Goal: Information Seeking & Learning: Learn about a topic

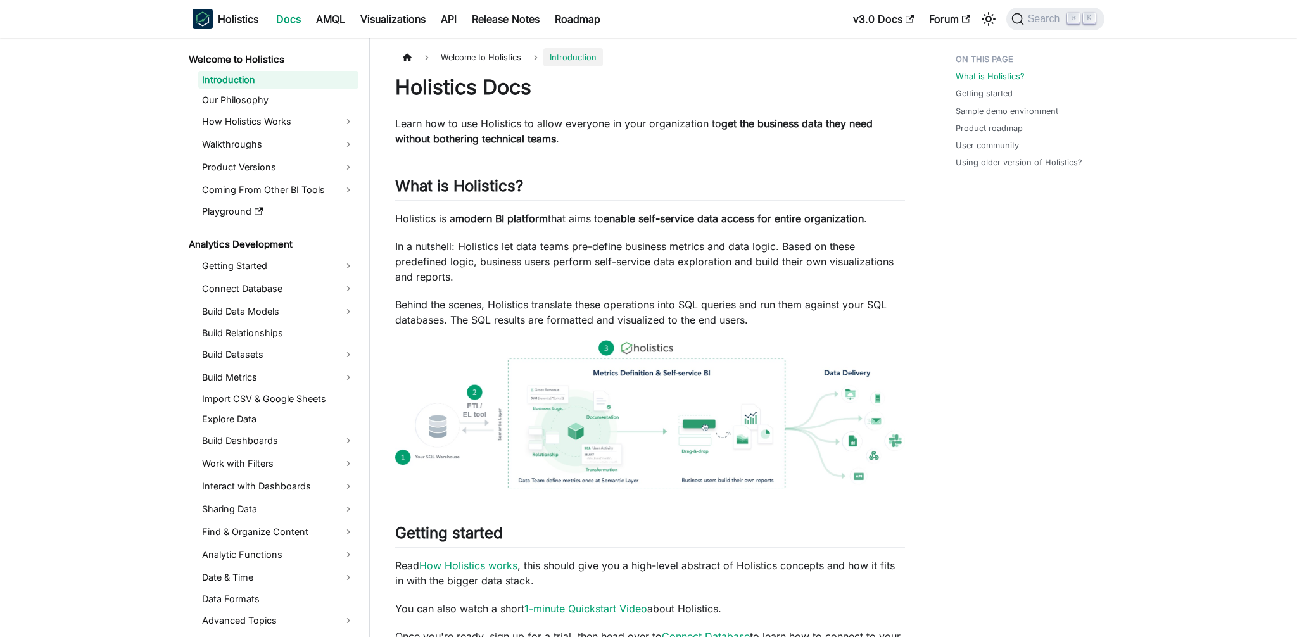
click at [284, 178] on ul "Introduction Our Philosophy How Holistics Works Walkthroughs Product Versions C…" at bounding box center [276, 145] width 166 height 149
click at [307, 170] on link "Product Versions" at bounding box center [278, 167] width 160 height 20
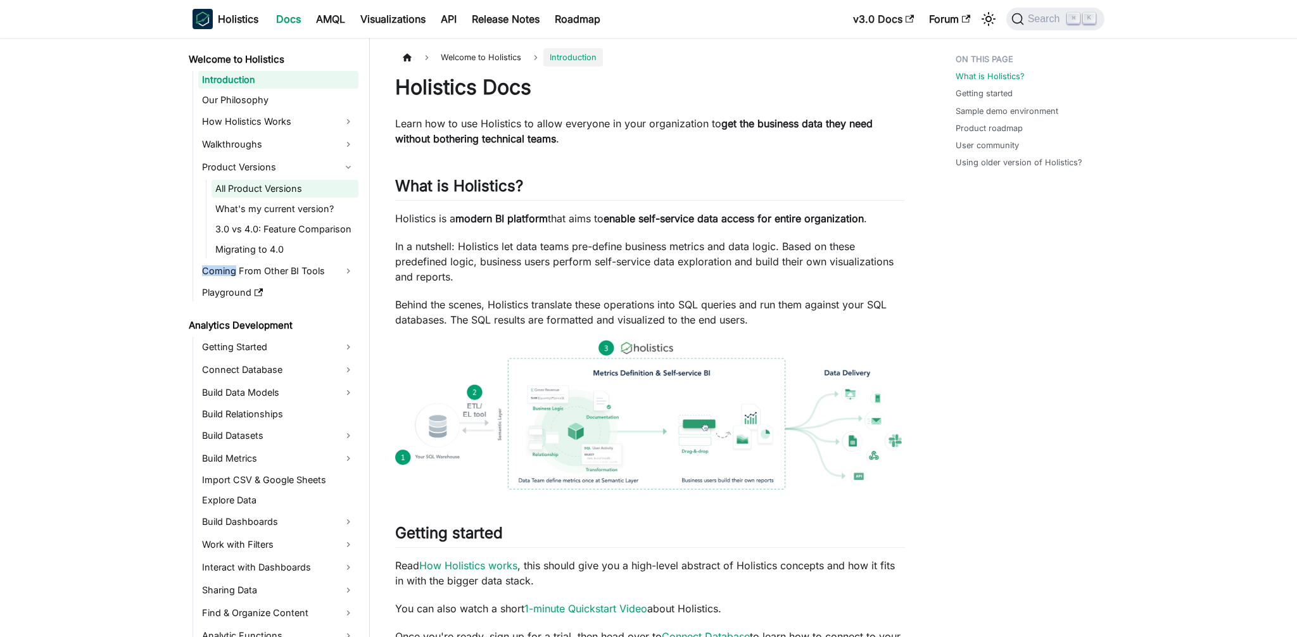
click at [263, 195] on link "All Product Versions" at bounding box center [285, 189] width 147 height 18
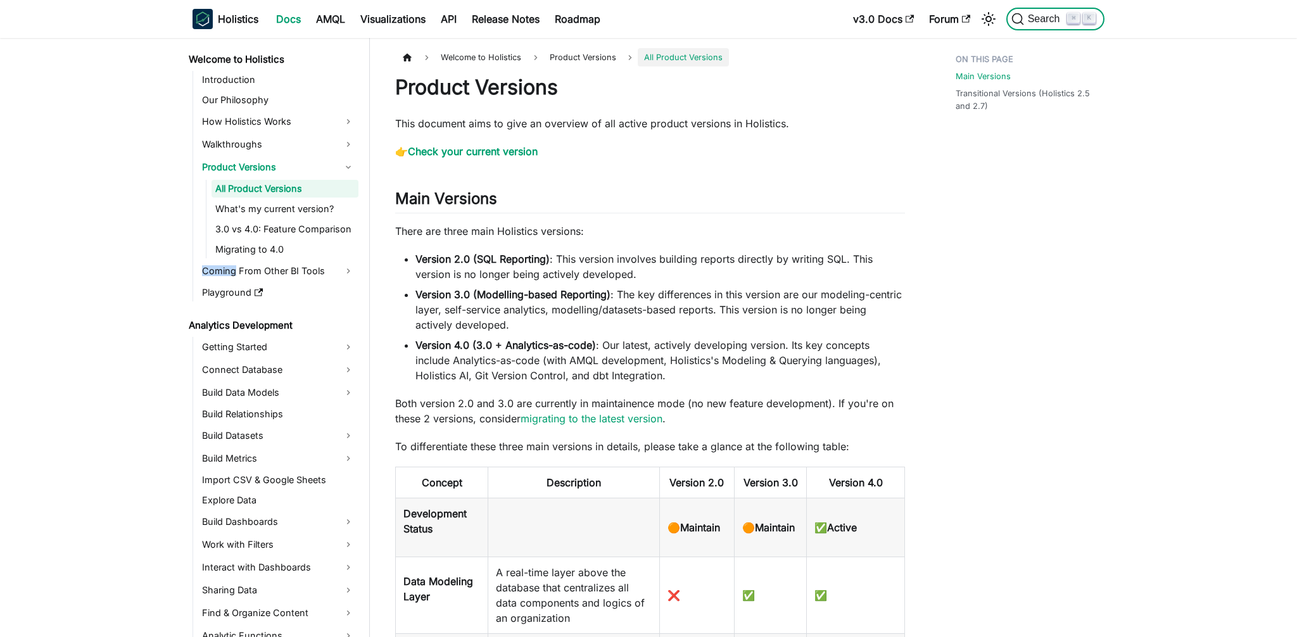
click at [1042, 18] on span "Search" at bounding box center [1046, 18] width 44 height 11
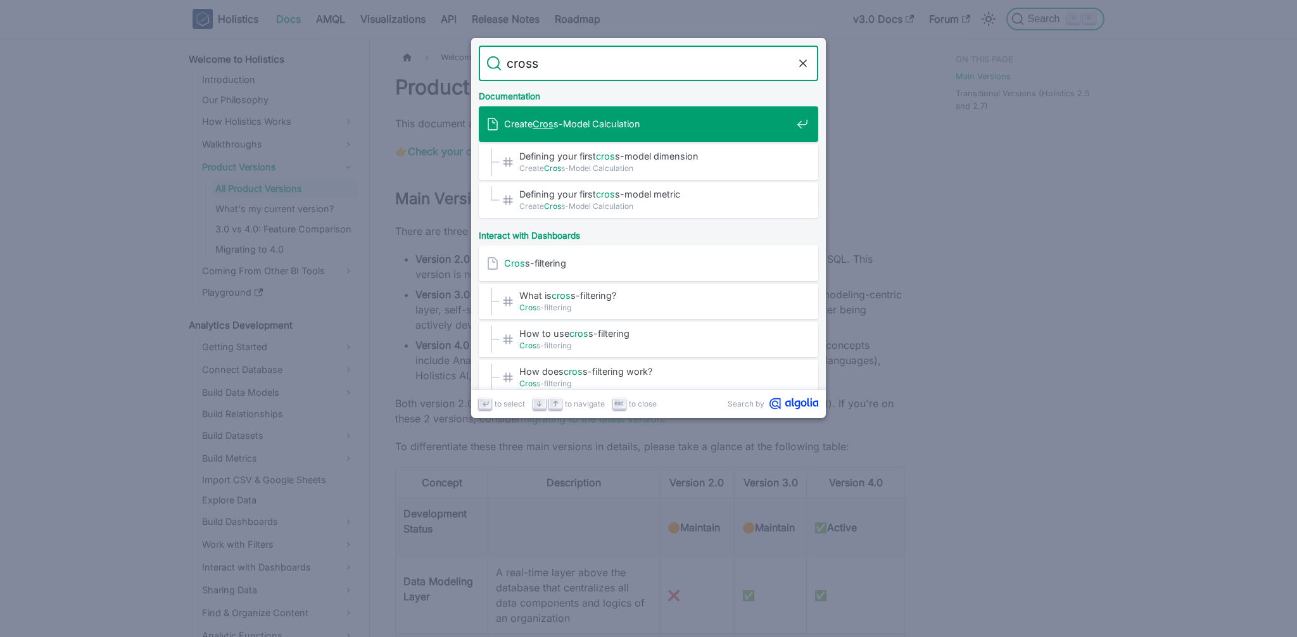
type input "cross"
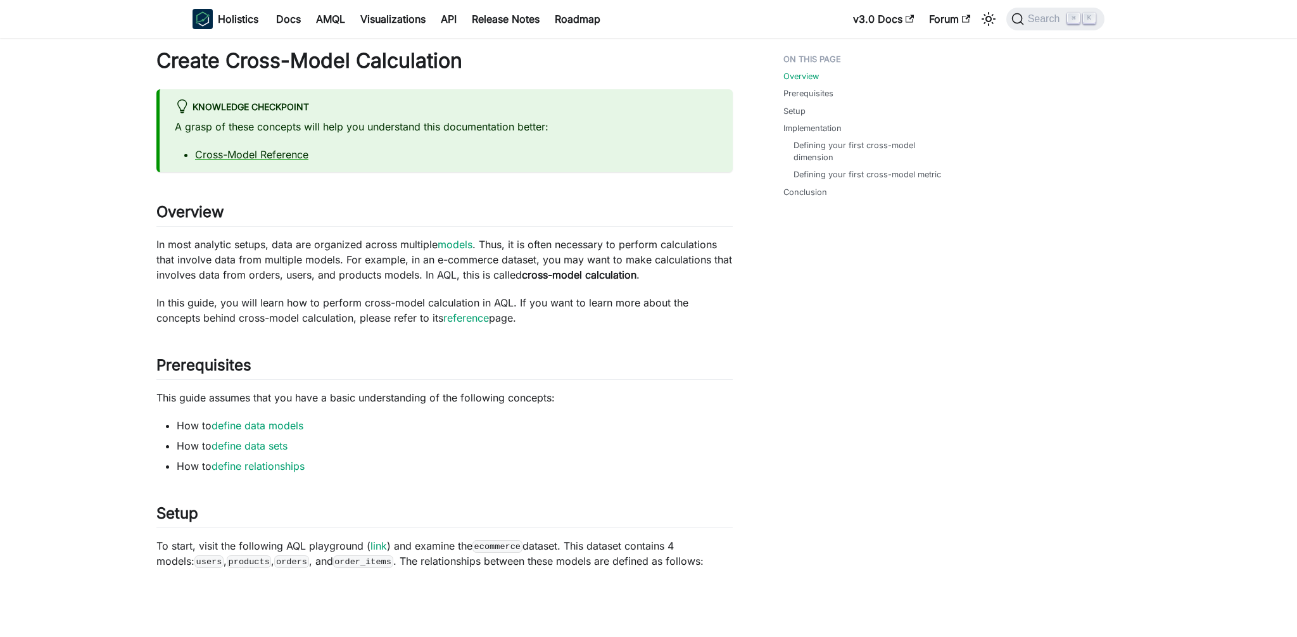
click at [1059, 6] on div "Search ⌘ K" at bounding box center [1052, 19] width 106 height 28
click at [1028, 29] on button "Search ⌘ K" at bounding box center [1055, 19] width 98 height 23
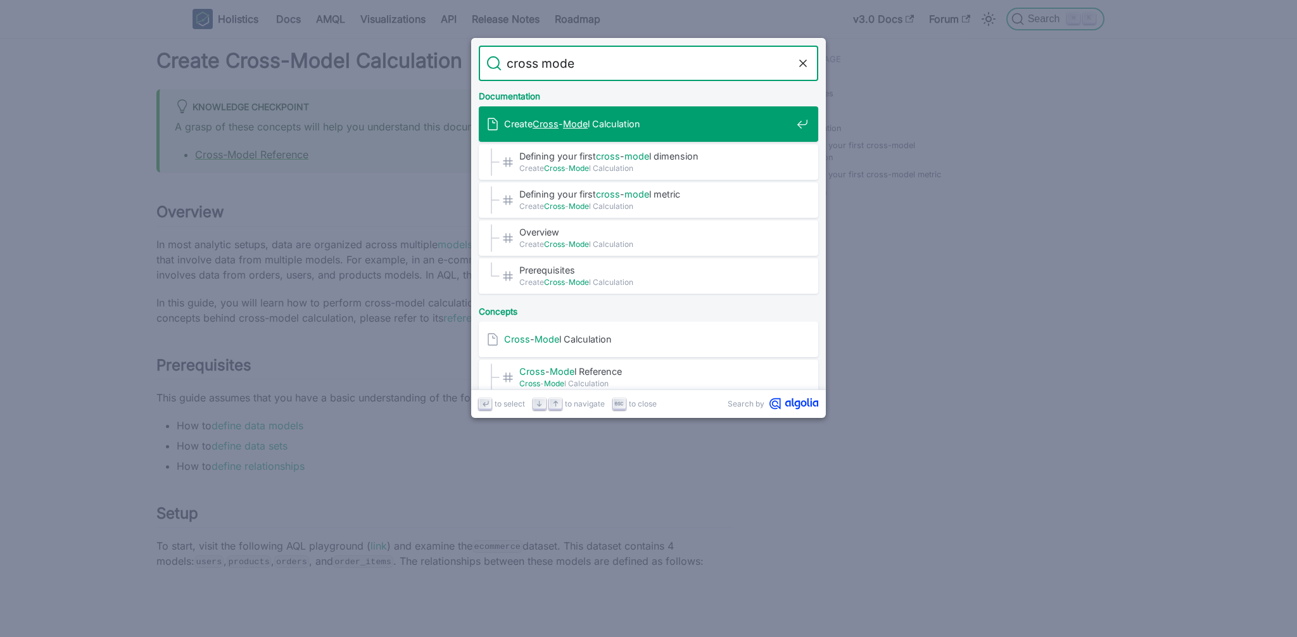
type input "cross model"
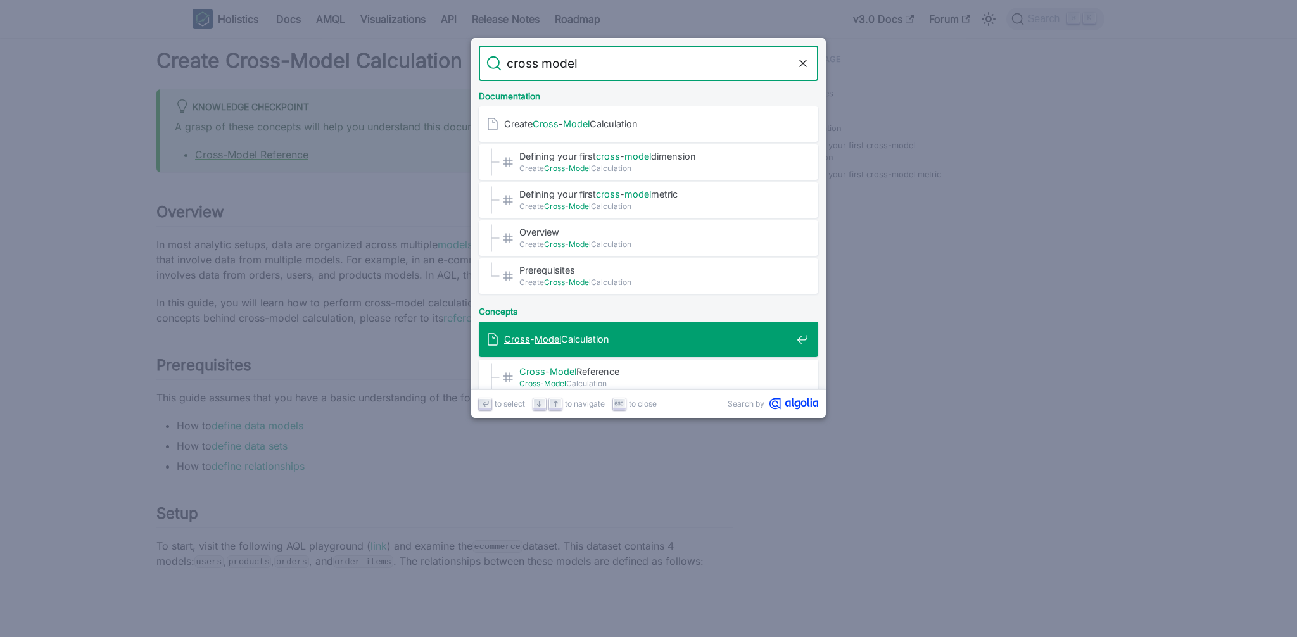
click at [683, 339] on span "Cross - Model Calculation" at bounding box center [648, 339] width 288 height 12
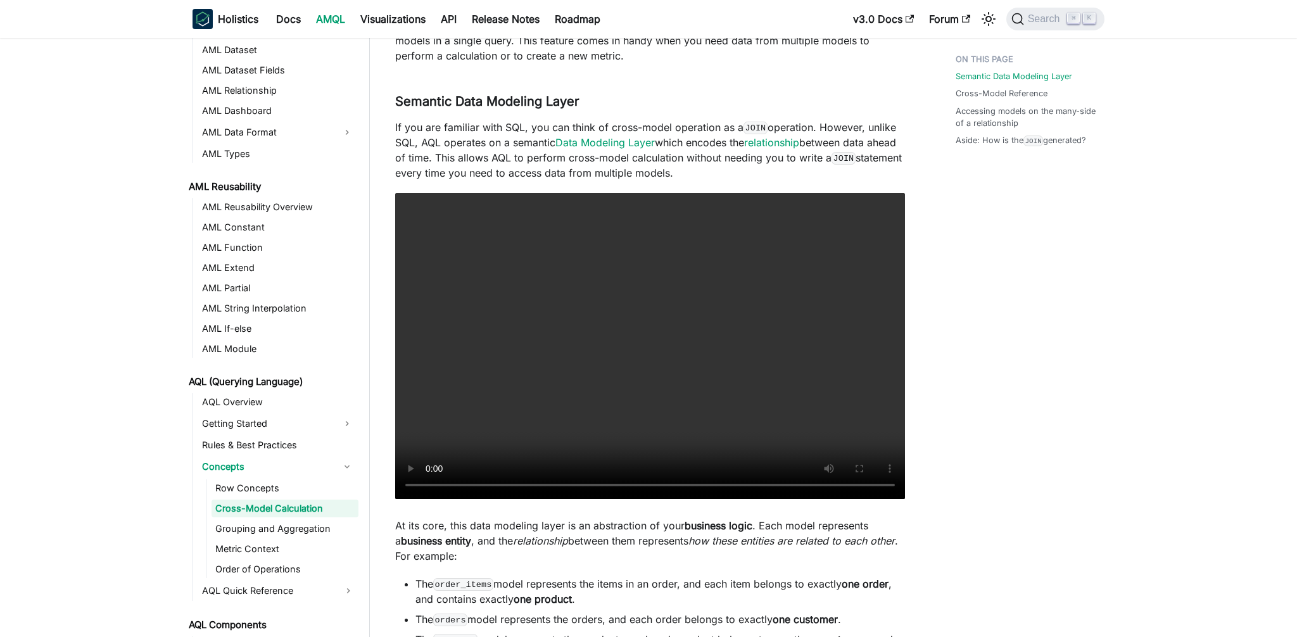
scroll to position [225, 0]
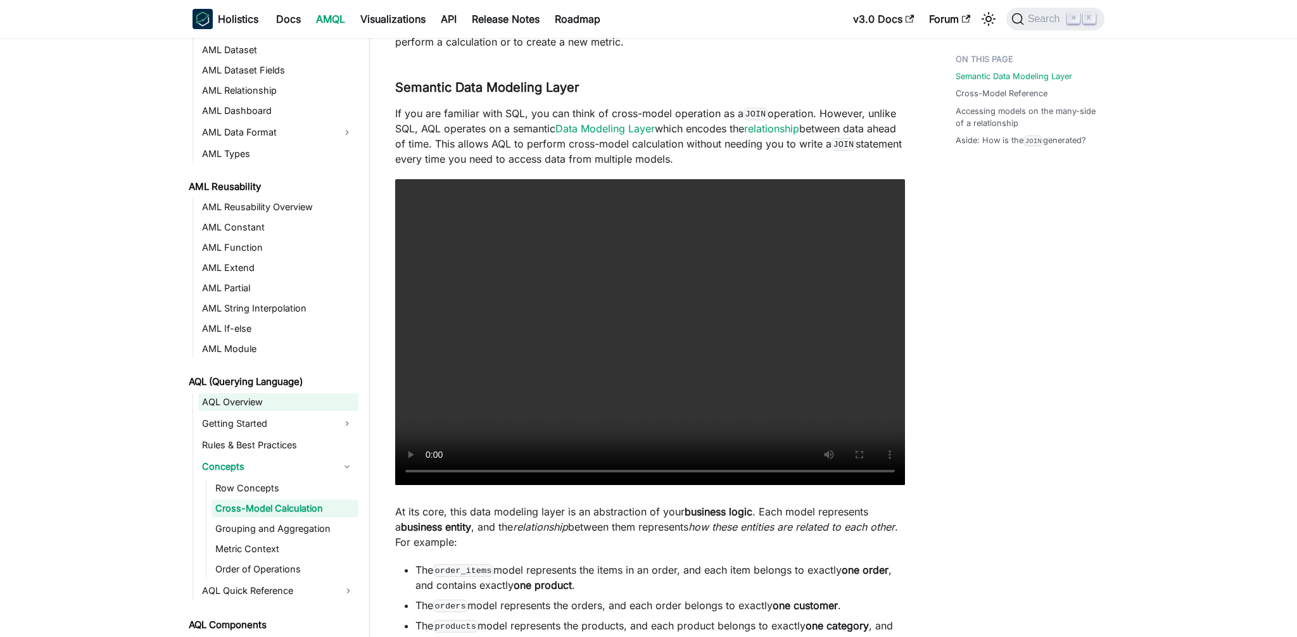
click at [240, 402] on link "AQL Overview" at bounding box center [278, 402] width 160 height 18
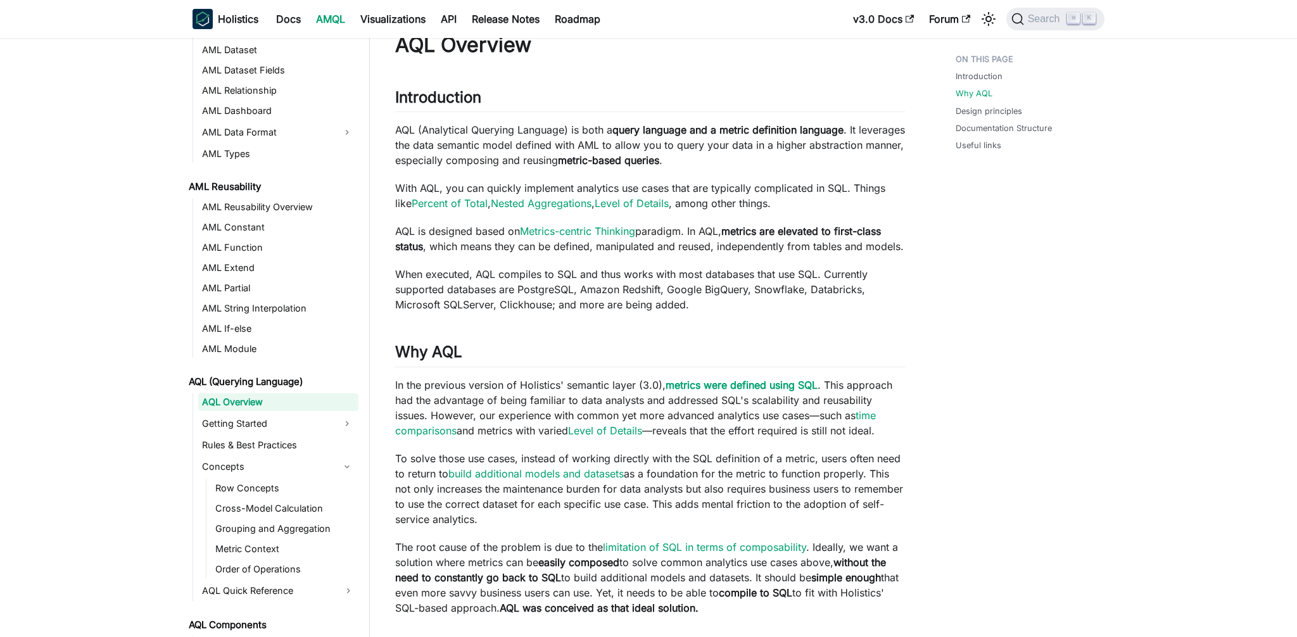
scroll to position [184, 0]
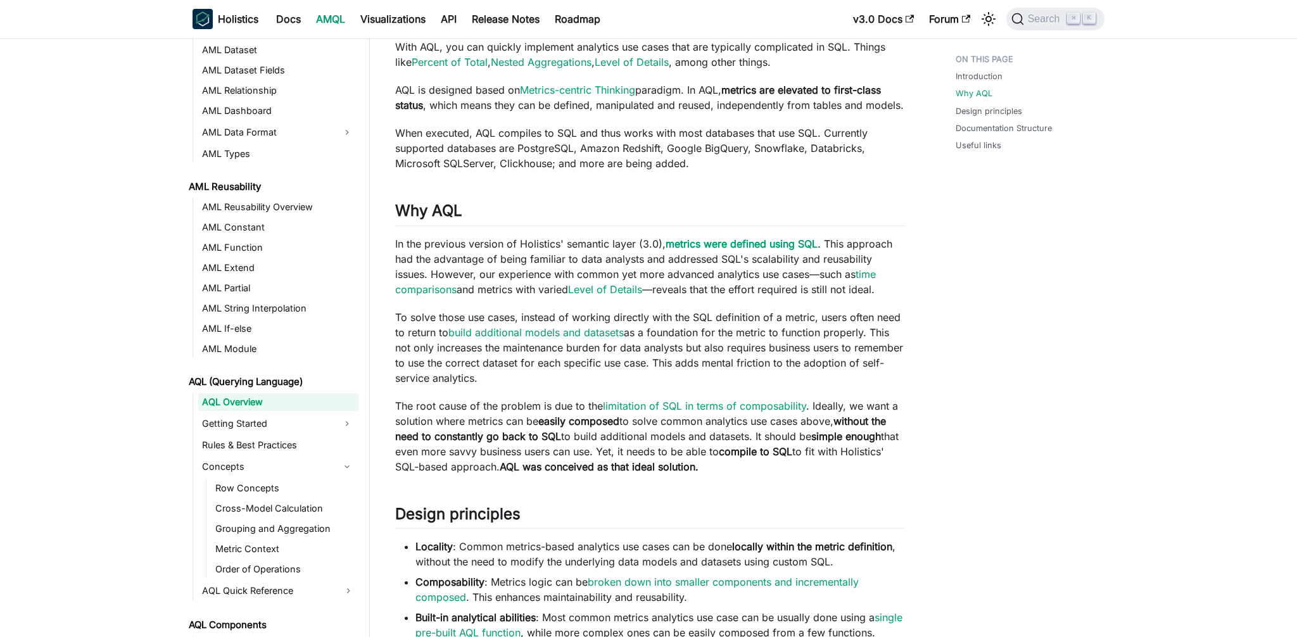
click at [601, 426] on strong "easily composed" at bounding box center [578, 421] width 81 height 13
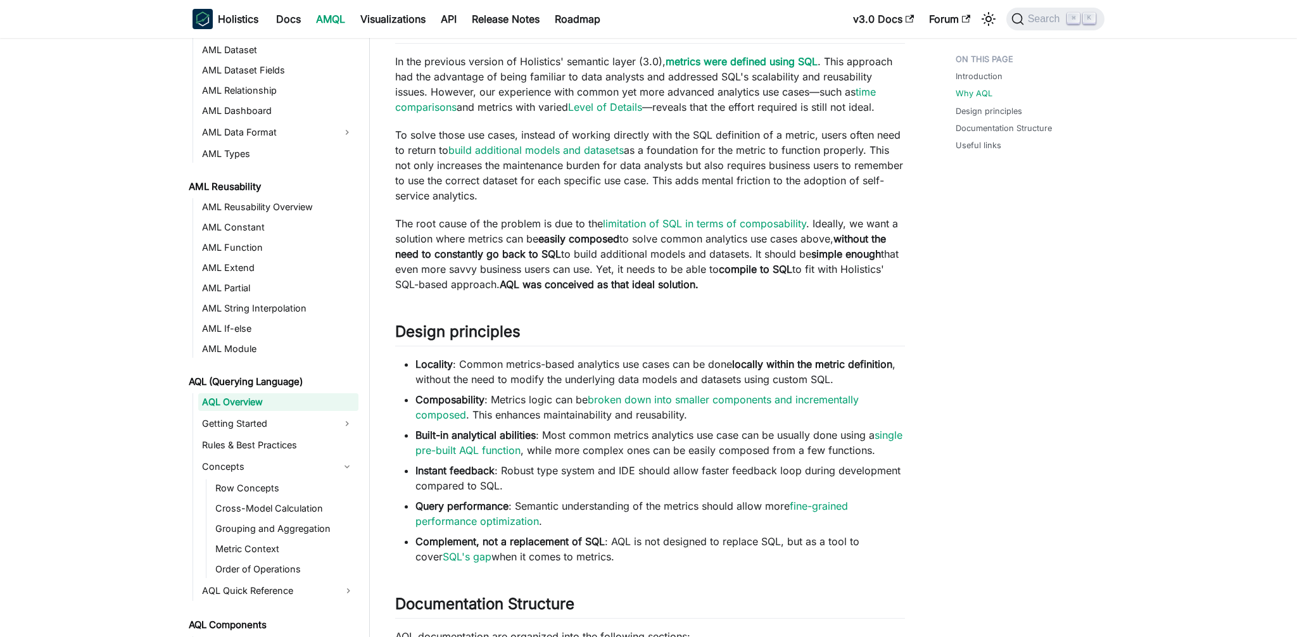
scroll to position [364, 0]
click at [636, 403] on link "broken down into smaller components and incrementally composed" at bounding box center [636, 409] width 443 height 28
click at [301, 423] on link "Getting Started" at bounding box center [266, 424] width 137 height 20
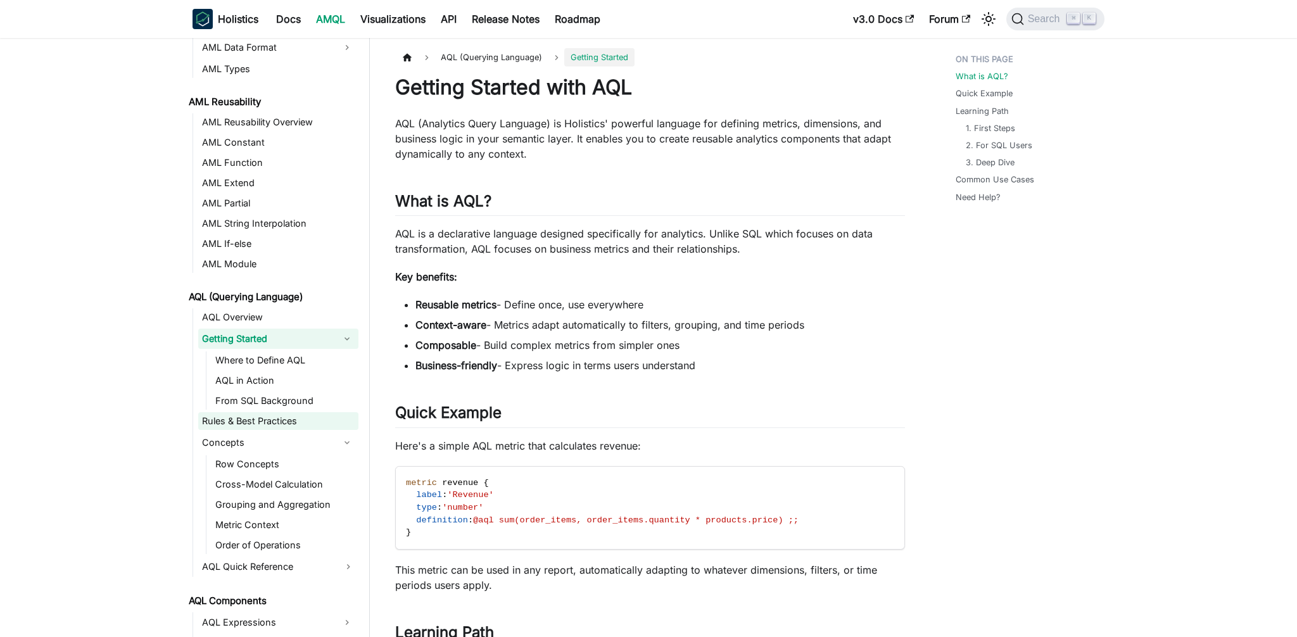
scroll to position [325, 0]
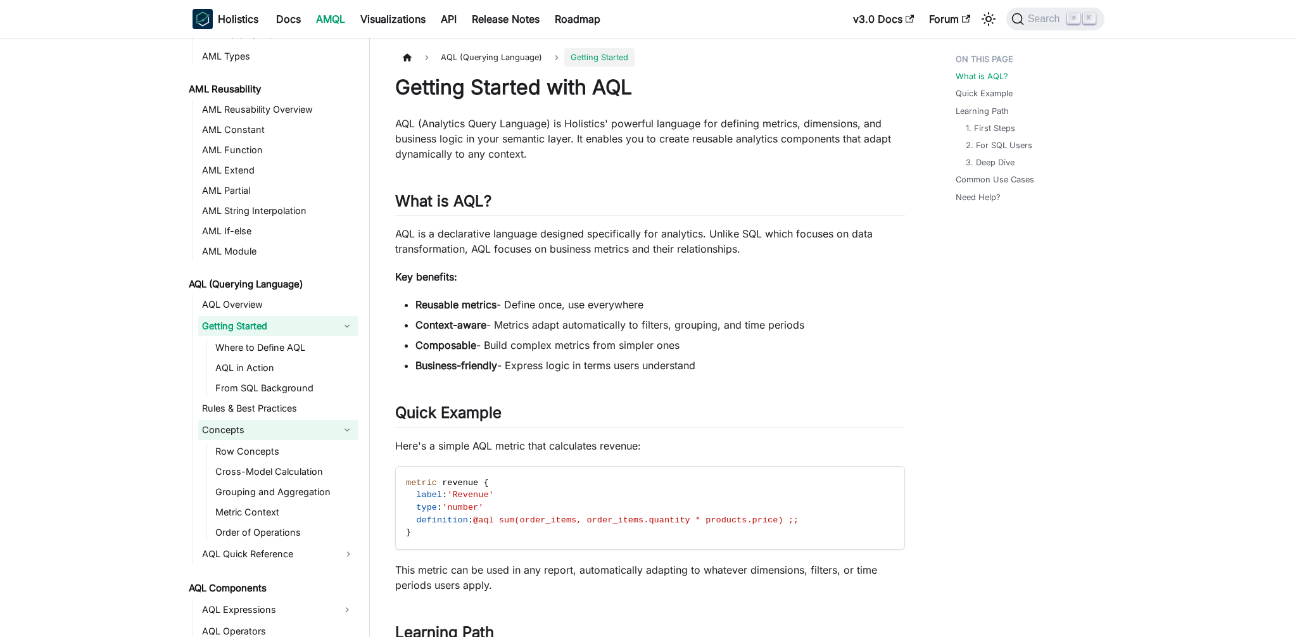
click at [281, 426] on link "Concepts" at bounding box center [266, 430] width 137 height 20
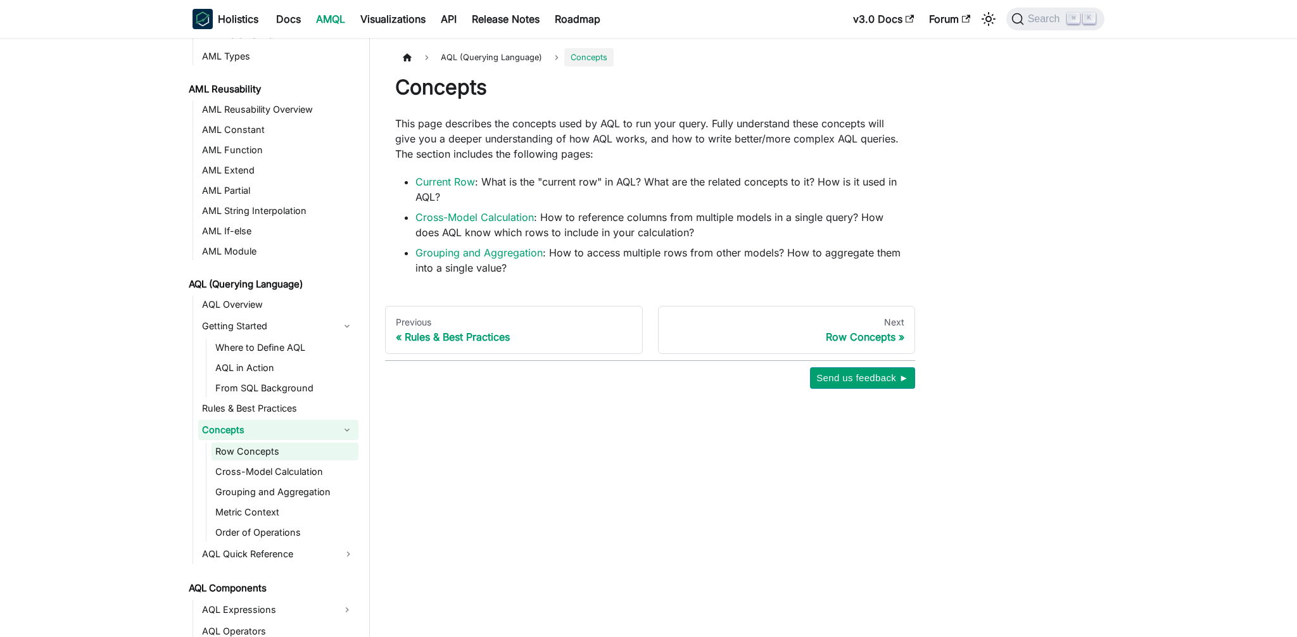
click at [278, 452] on link "Row Concepts" at bounding box center [285, 452] width 147 height 18
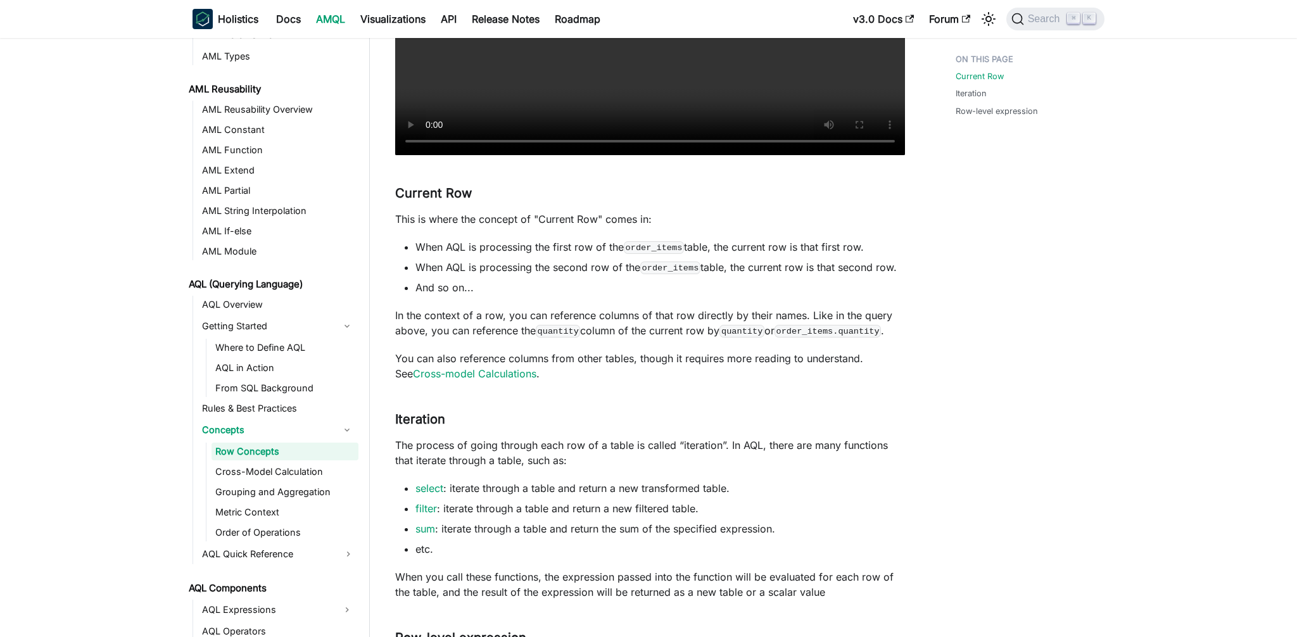
scroll to position [696, 0]
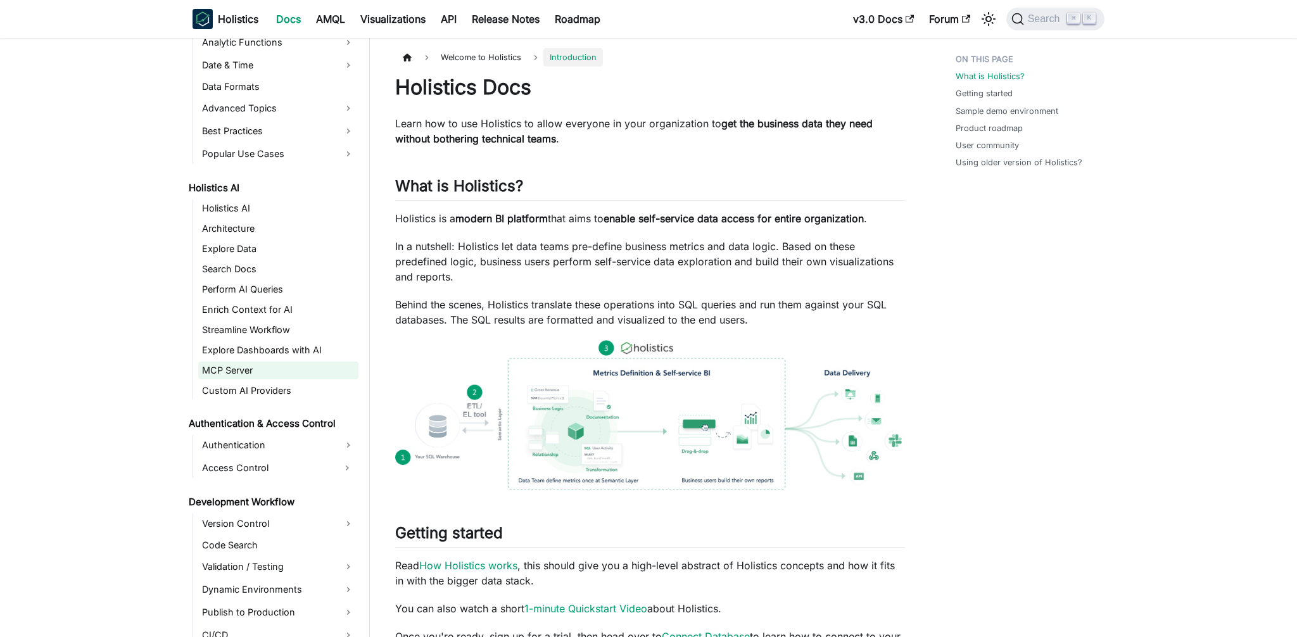
scroll to position [650, 0]
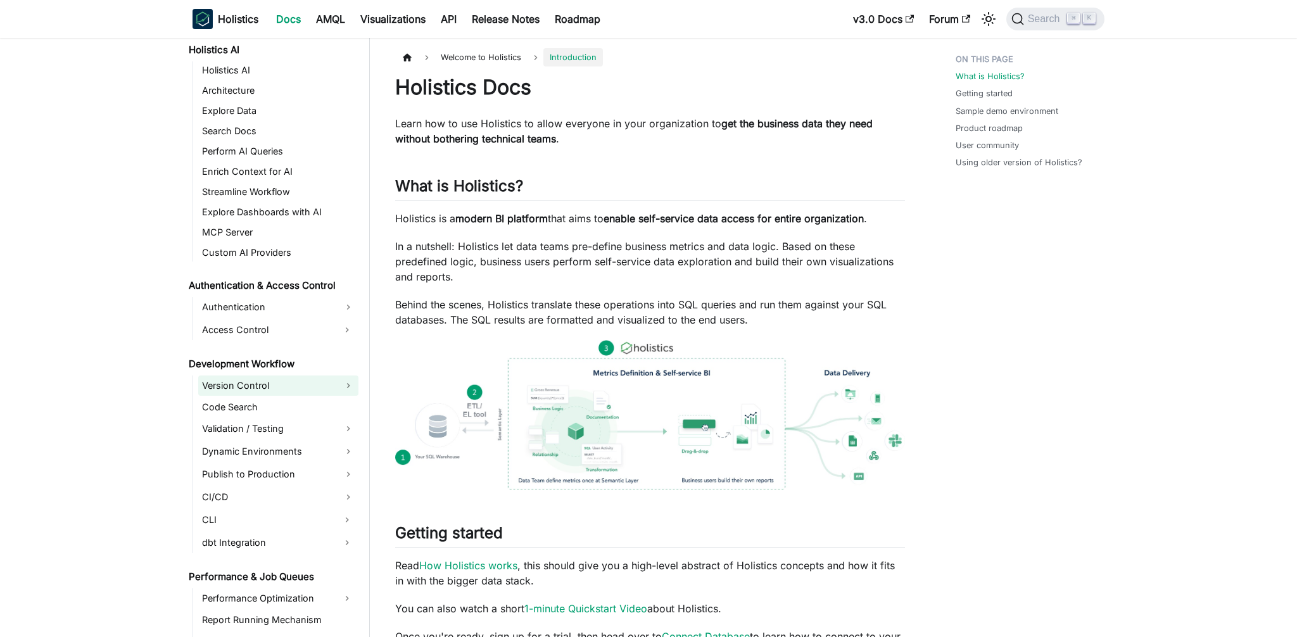
click at [302, 391] on link "Version Control" at bounding box center [278, 386] width 160 height 20
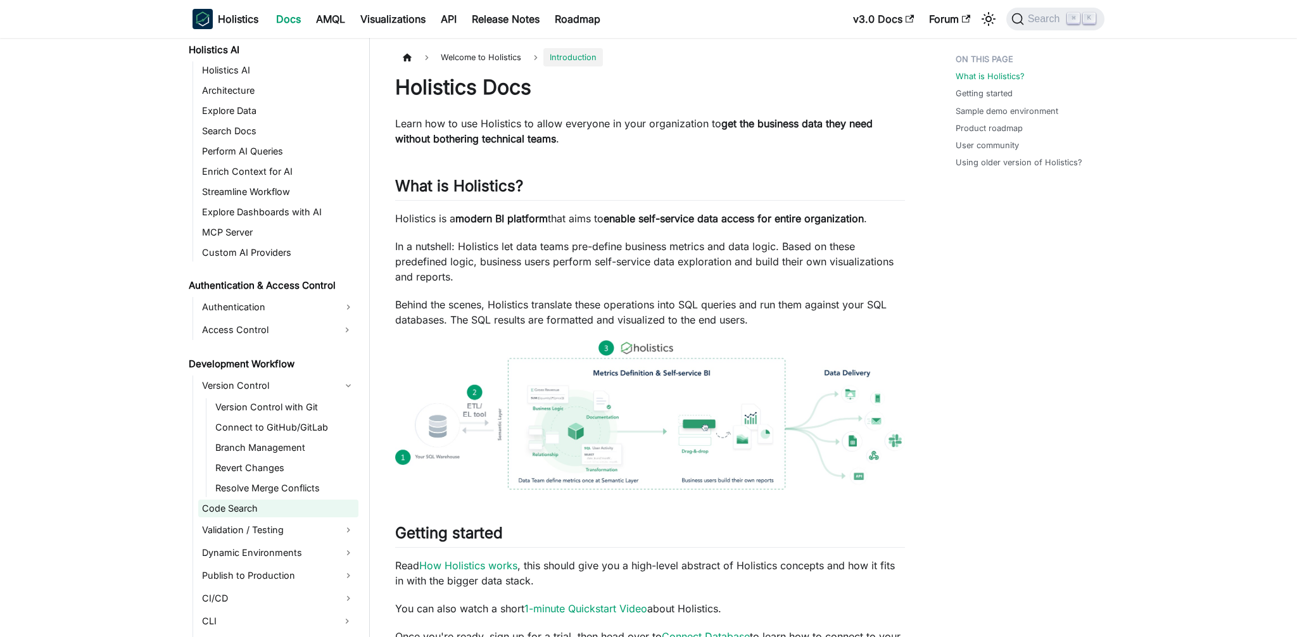
click at [263, 515] on link "Code Search" at bounding box center [278, 509] width 160 height 18
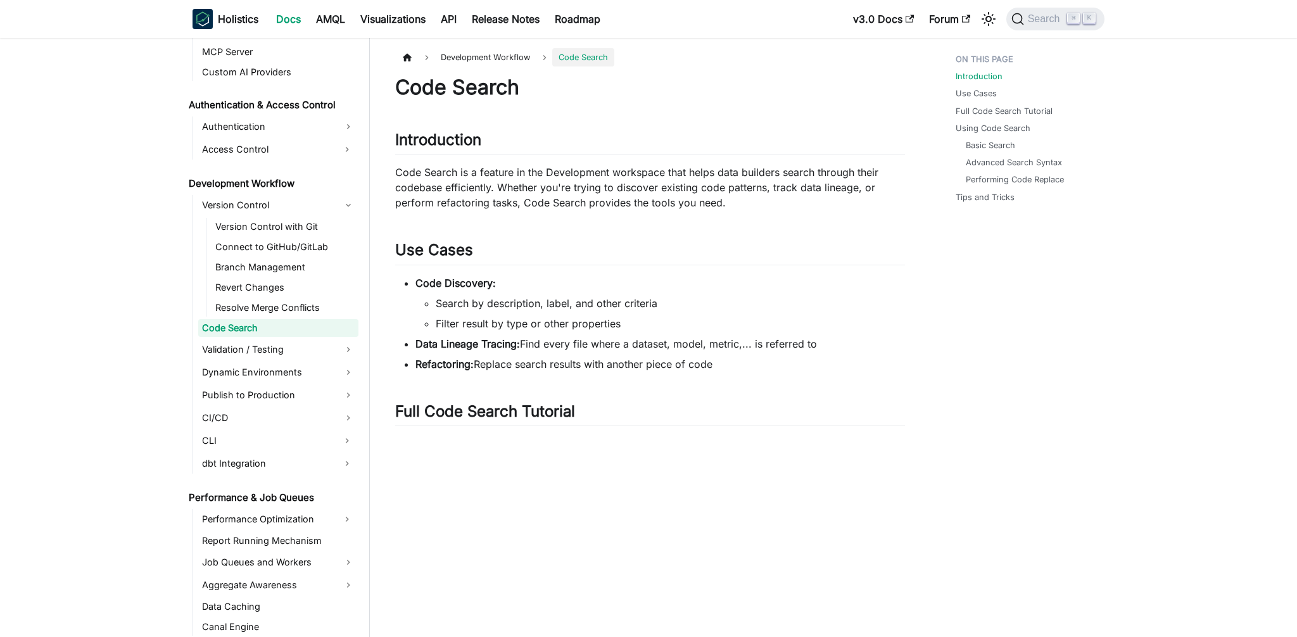
scroll to position [828, 0]
click at [269, 345] on link "Validation / Testing" at bounding box center [278, 352] width 160 height 20
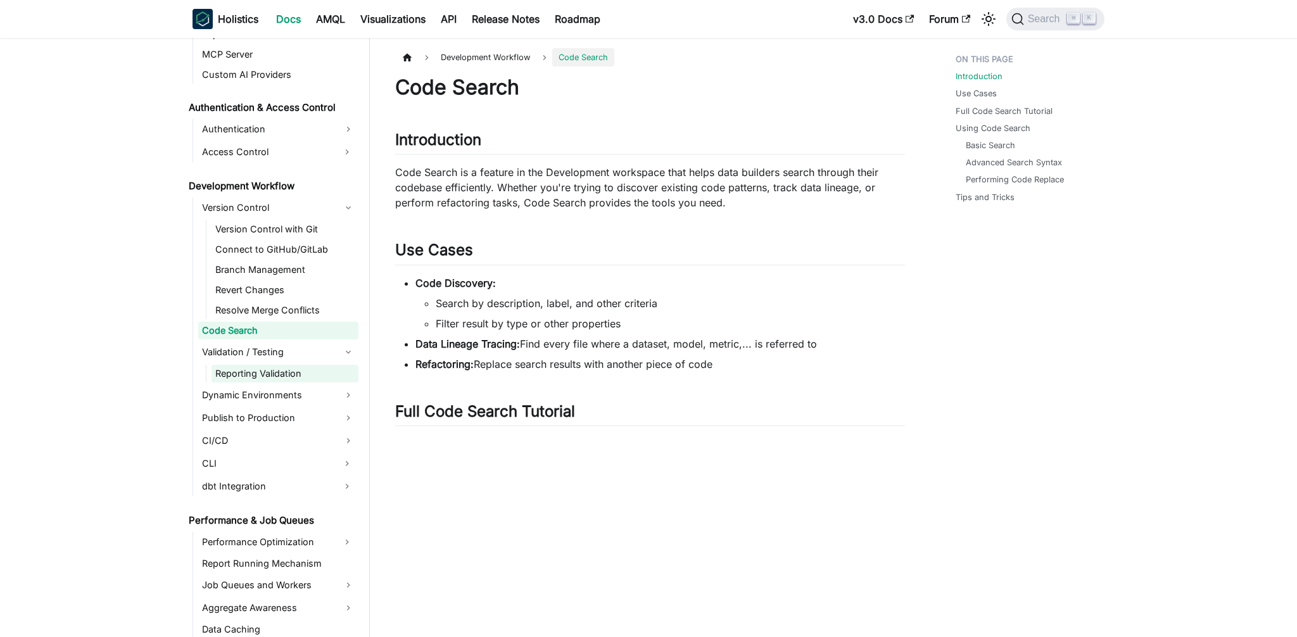
click at [290, 376] on link "Reporting Validation" at bounding box center [285, 374] width 147 height 18
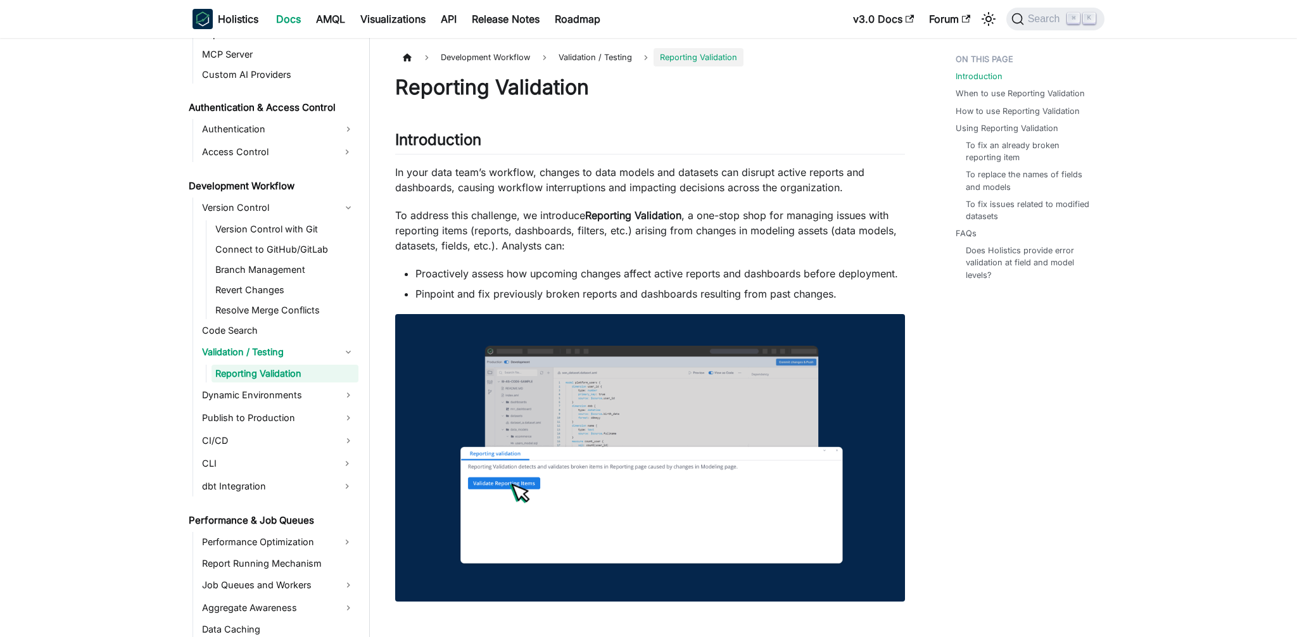
click at [289, 407] on ul "Version Control Version Control with Git Connect to GitHub/GitLab Branch Manage…" at bounding box center [276, 347] width 166 height 299
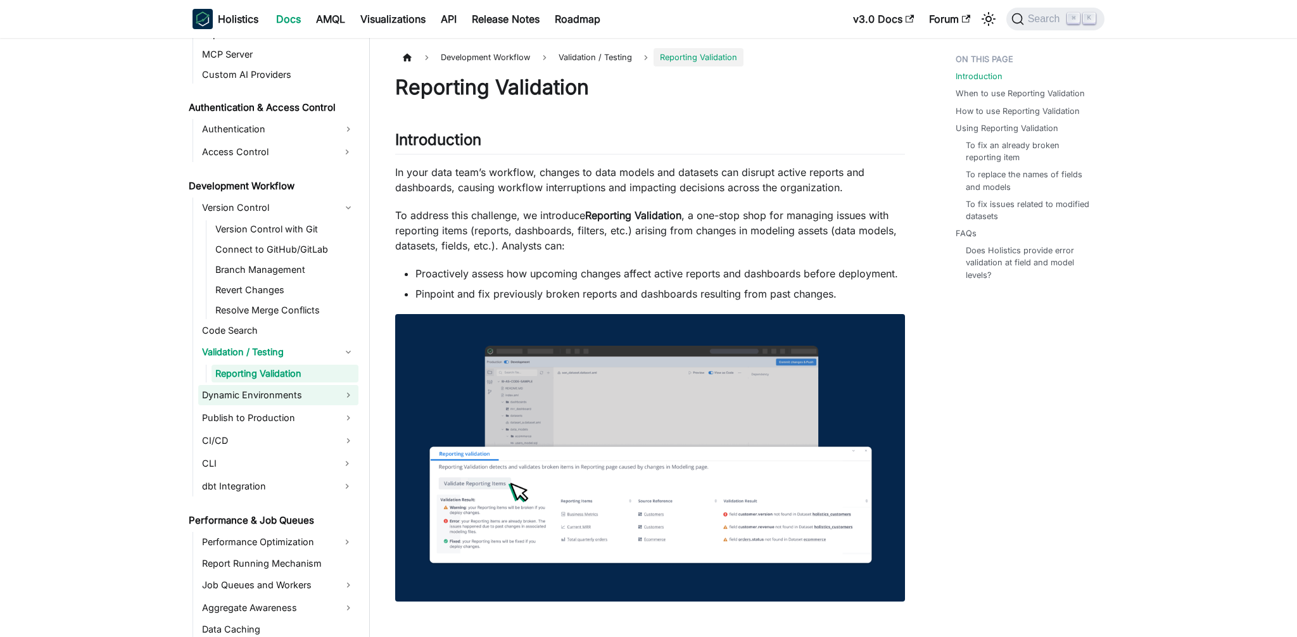
click at [283, 396] on link "Dynamic Environments" at bounding box center [278, 395] width 160 height 20
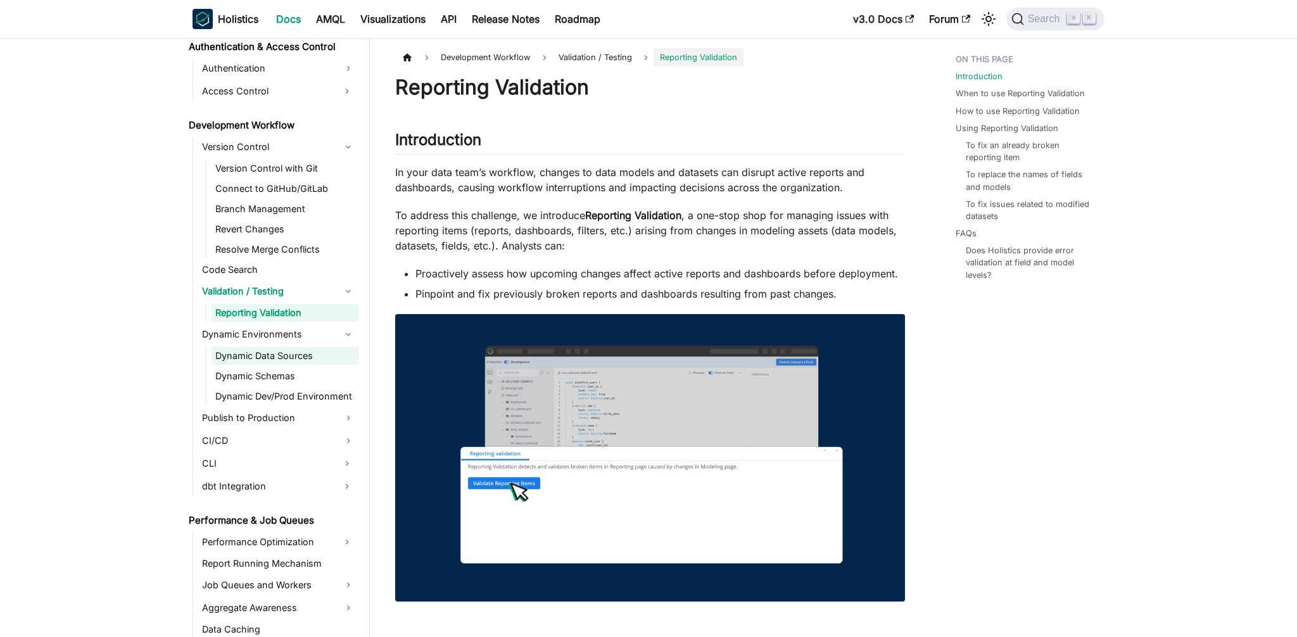
scroll to position [892, 0]
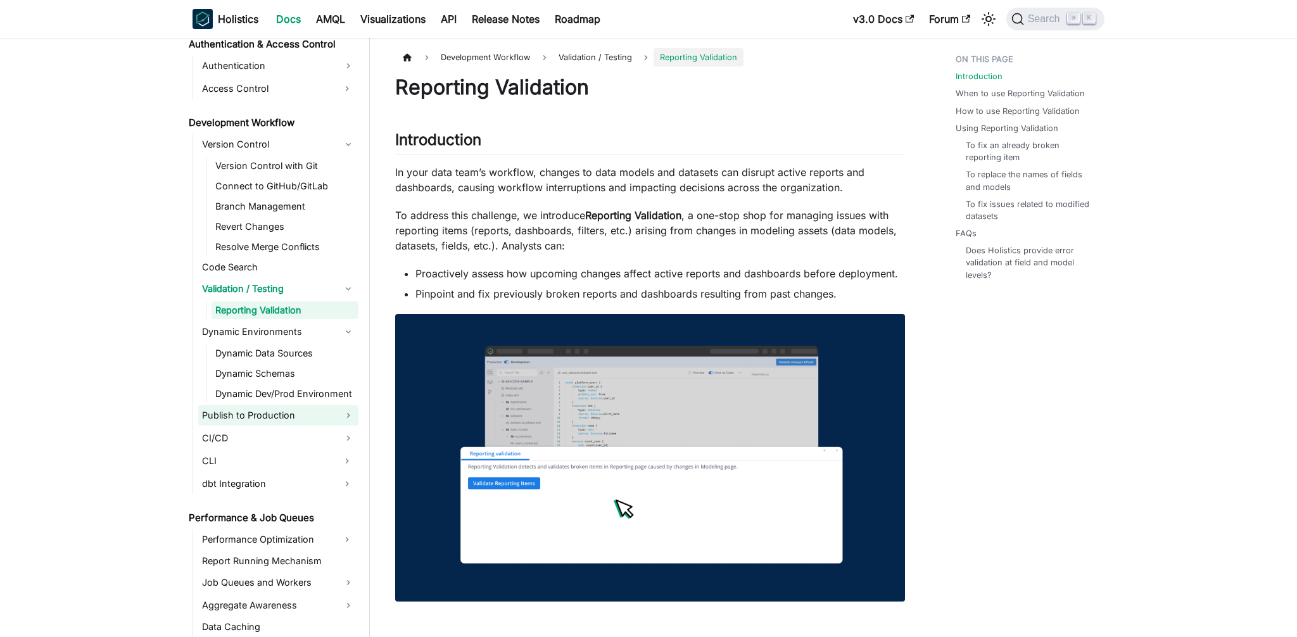
click at [279, 414] on link "Publish to Production" at bounding box center [278, 415] width 160 height 20
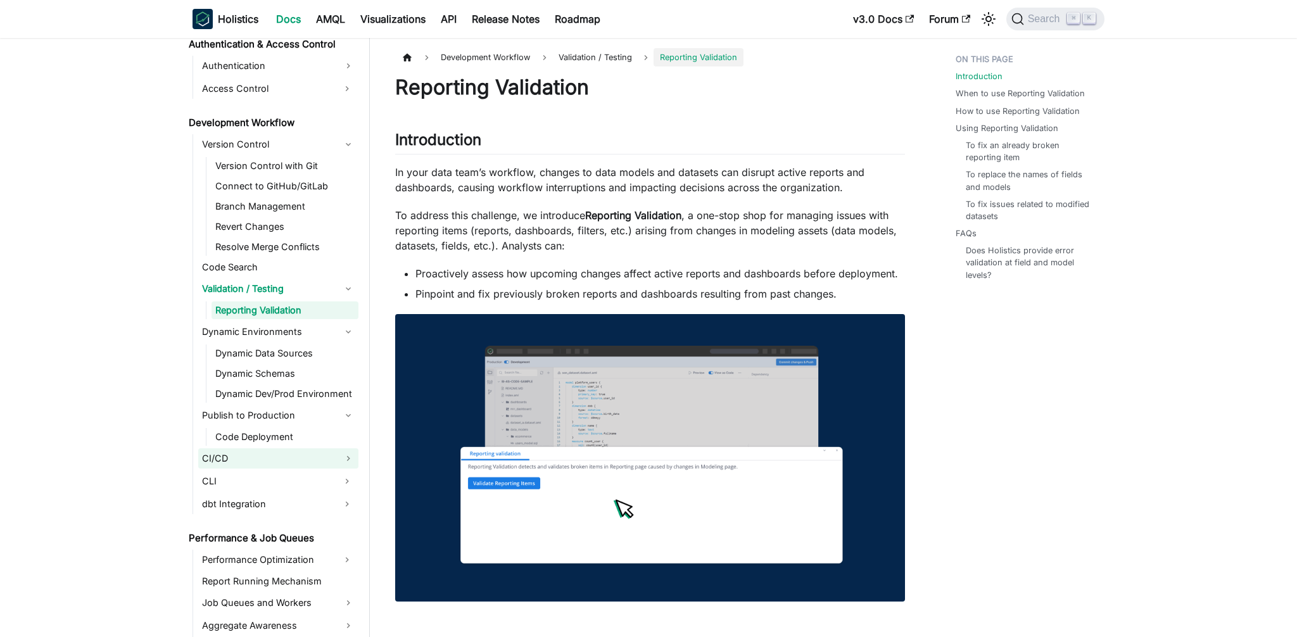
click at [294, 457] on link "CI/CD" at bounding box center [278, 458] width 160 height 20
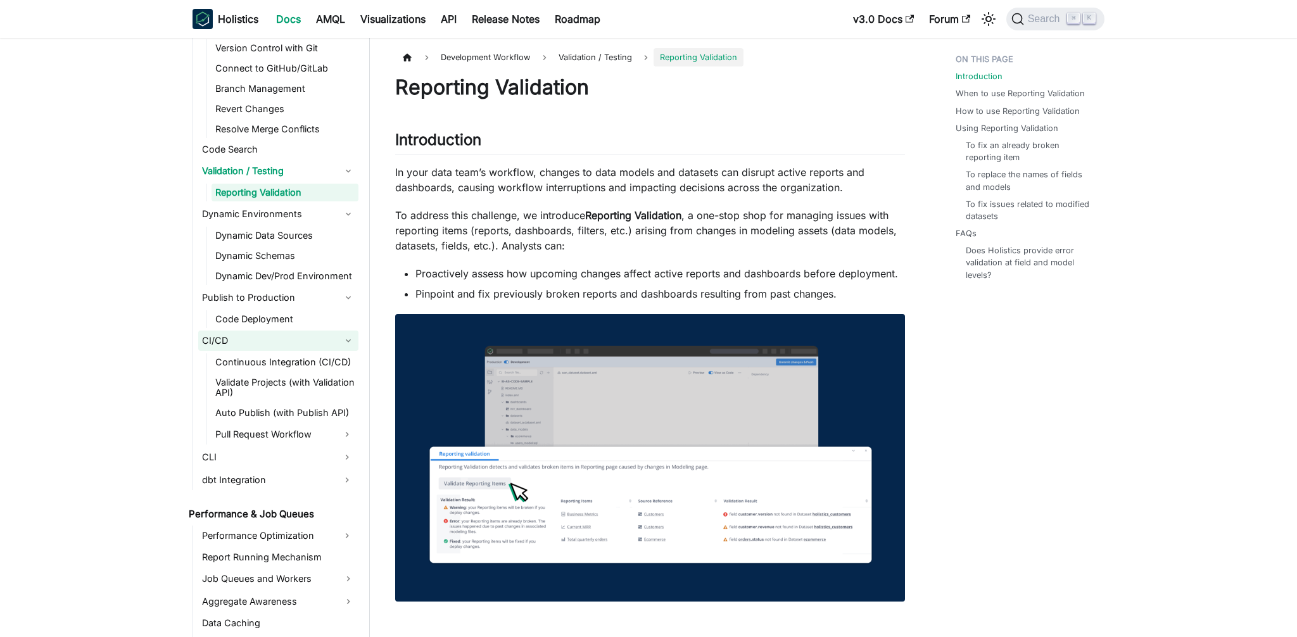
scroll to position [1008, 0]
click at [316, 482] on link "dbt Integration" at bounding box center [266, 481] width 137 height 20
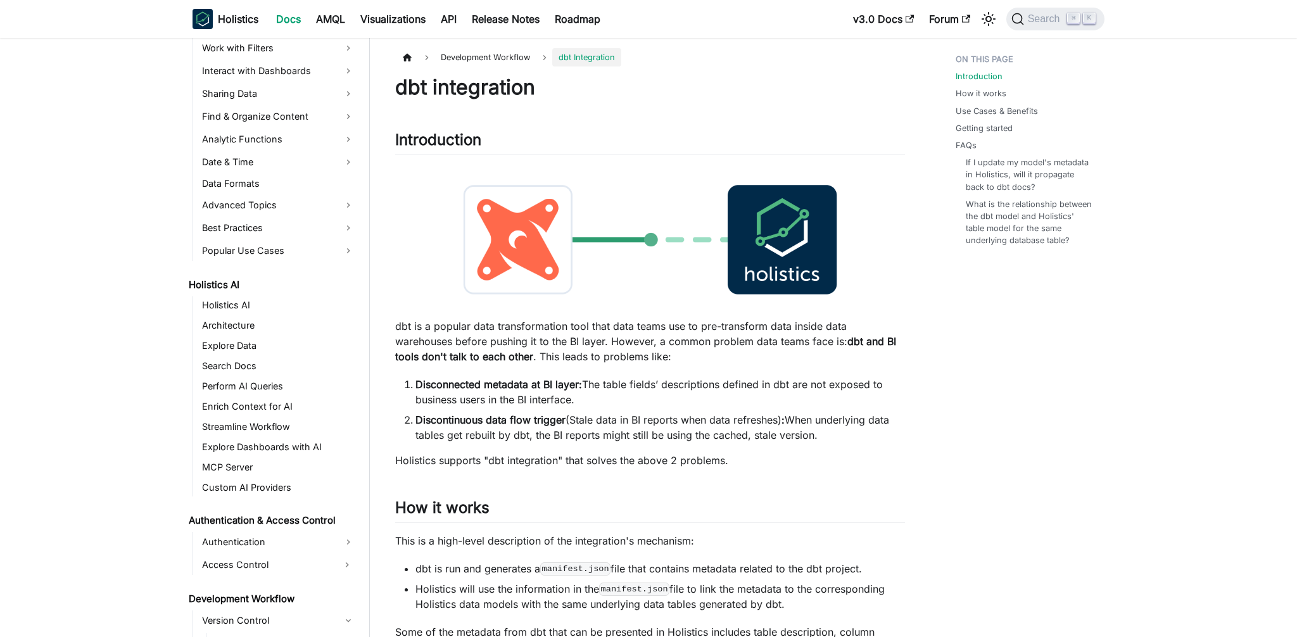
scroll to position [415, 0]
click at [462, 398] on li "Disconnected metadata at BI layer: The table fields’ descriptions defined in db…" at bounding box center [660, 392] width 490 height 30
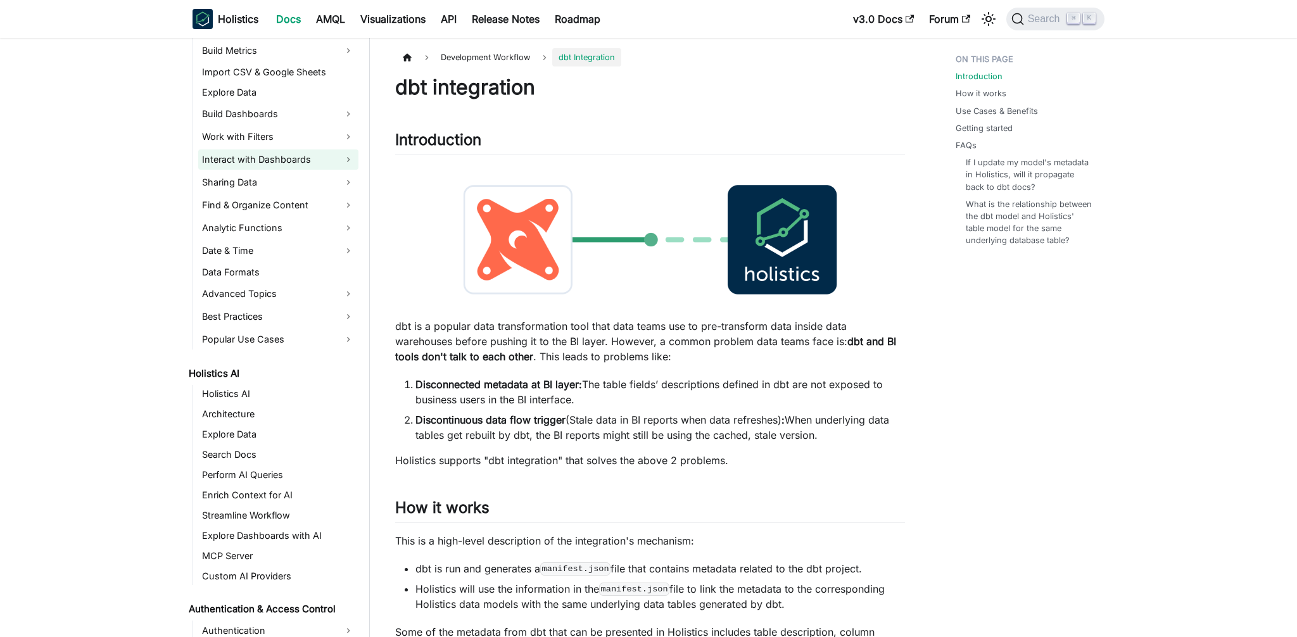
scroll to position [313, 0]
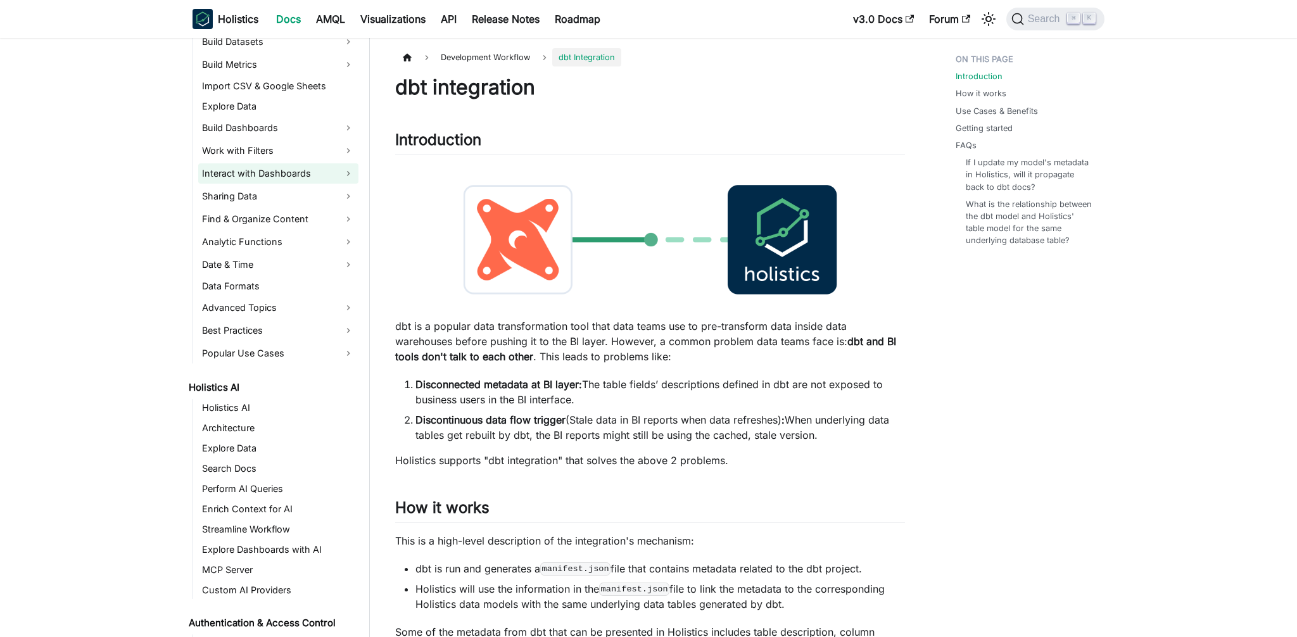
click at [331, 175] on link "Interact with Dashboards" at bounding box center [278, 173] width 160 height 20
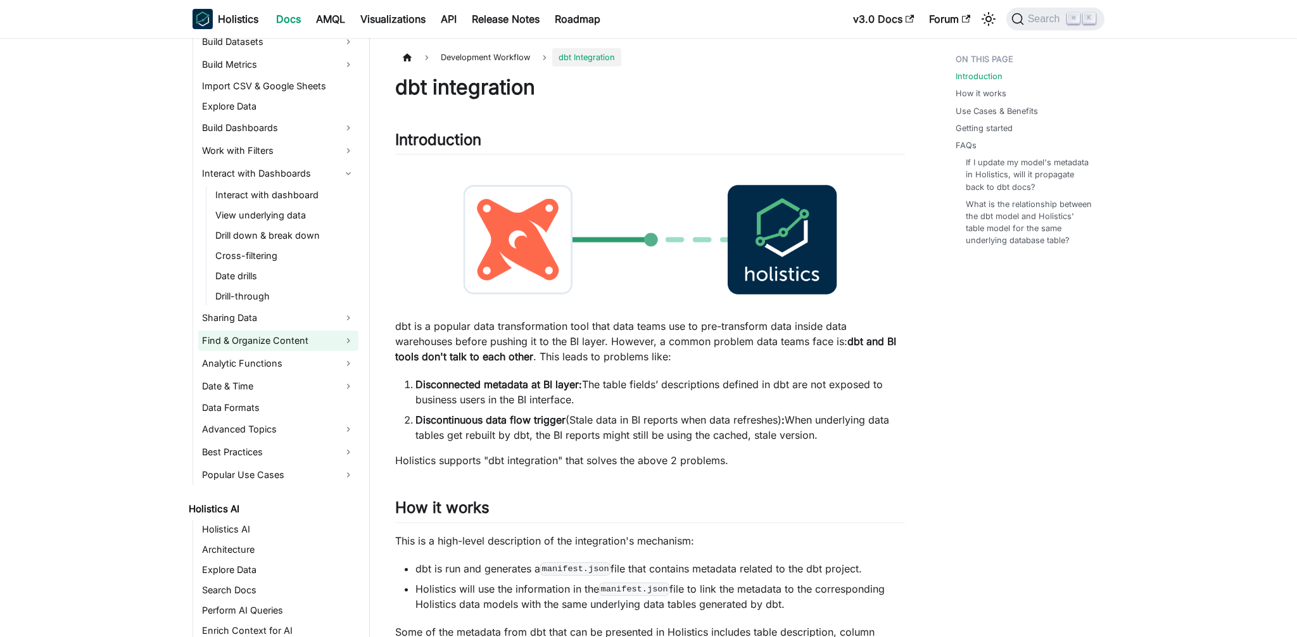
click at [339, 335] on link "Find & Organize Content" at bounding box center [278, 341] width 160 height 20
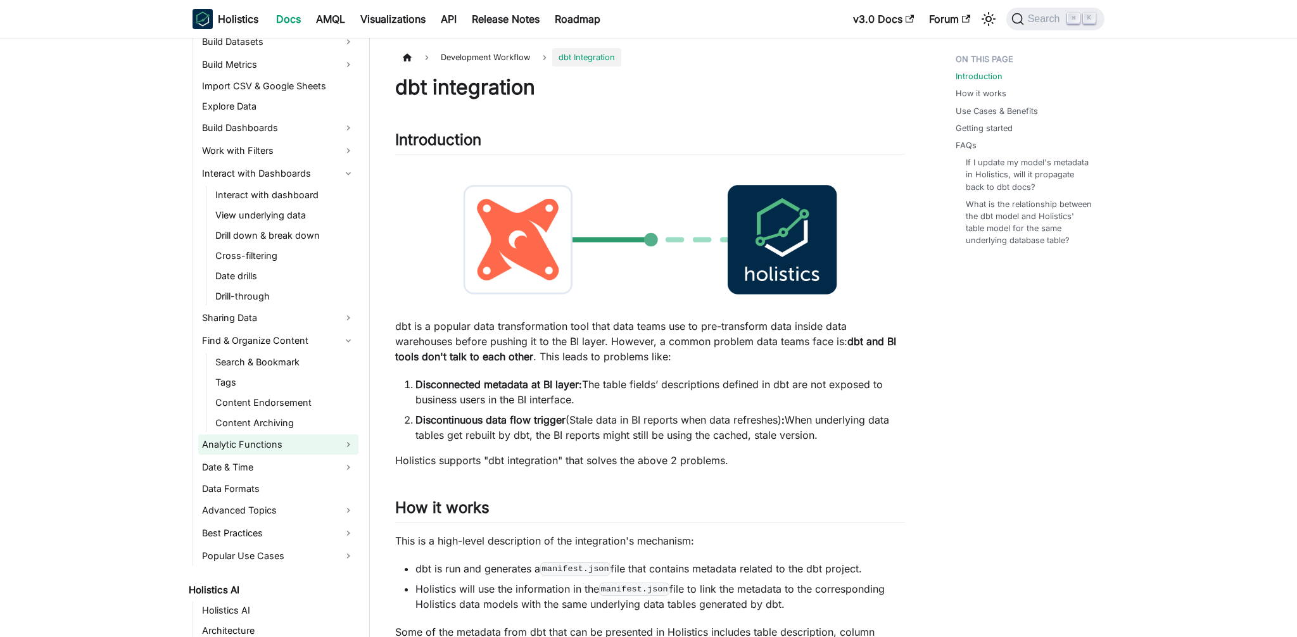
click at [307, 447] on link "Analytic Functions" at bounding box center [278, 444] width 160 height 20
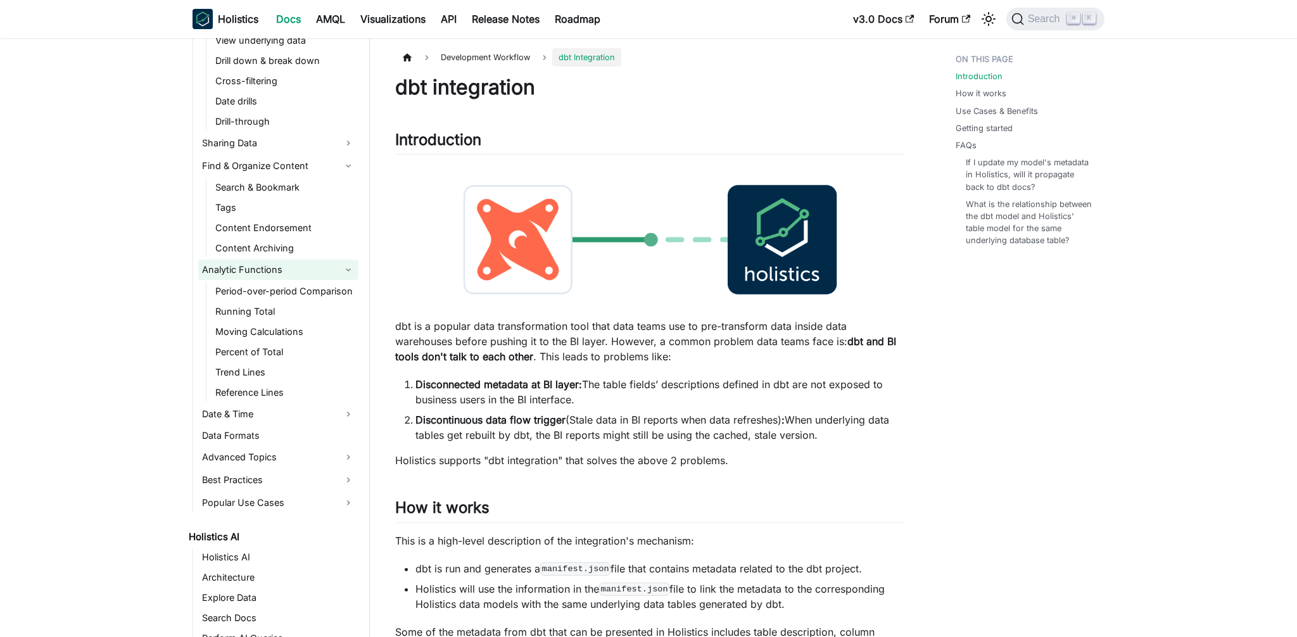
scroll to position [495, 0]
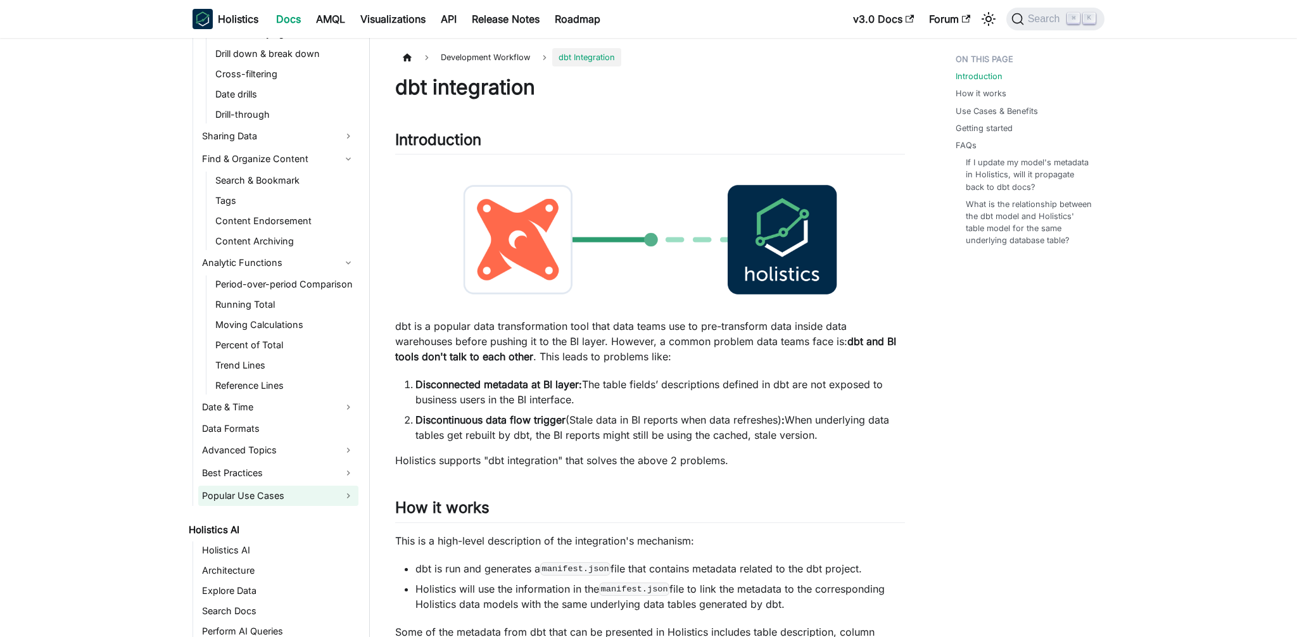
click at [336, 490] on link "Popular Use Cases" at bounding box center [278, 496] width 160 height 20
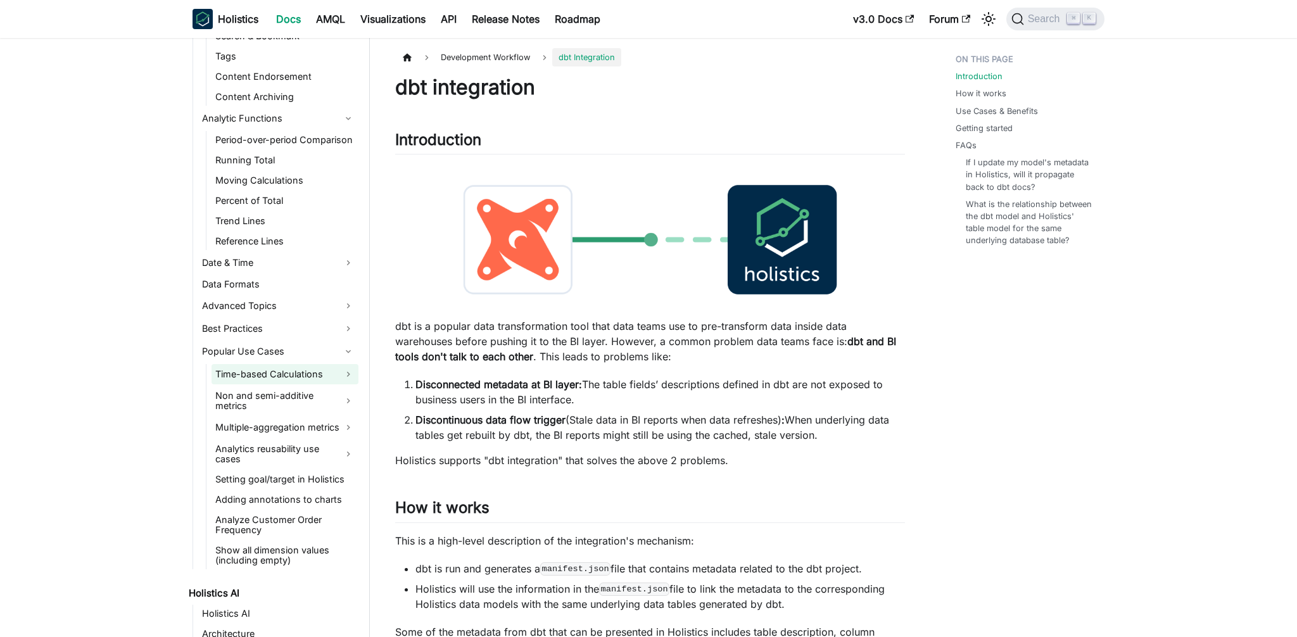
click at [281, 380] on link "Time-based Calculations" at bounding box center [285, 374] width 147 height 20
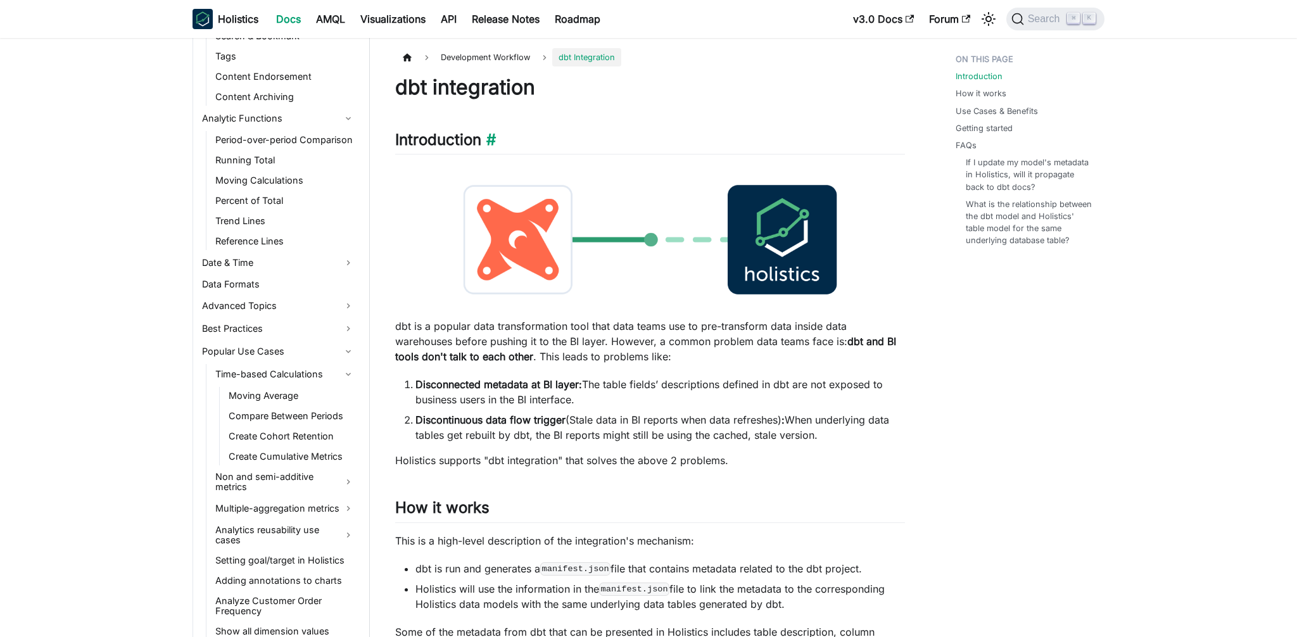
click at [574, 145] on h2 "Introduction ​" at bounding box center [650, 142] width 510 height 24
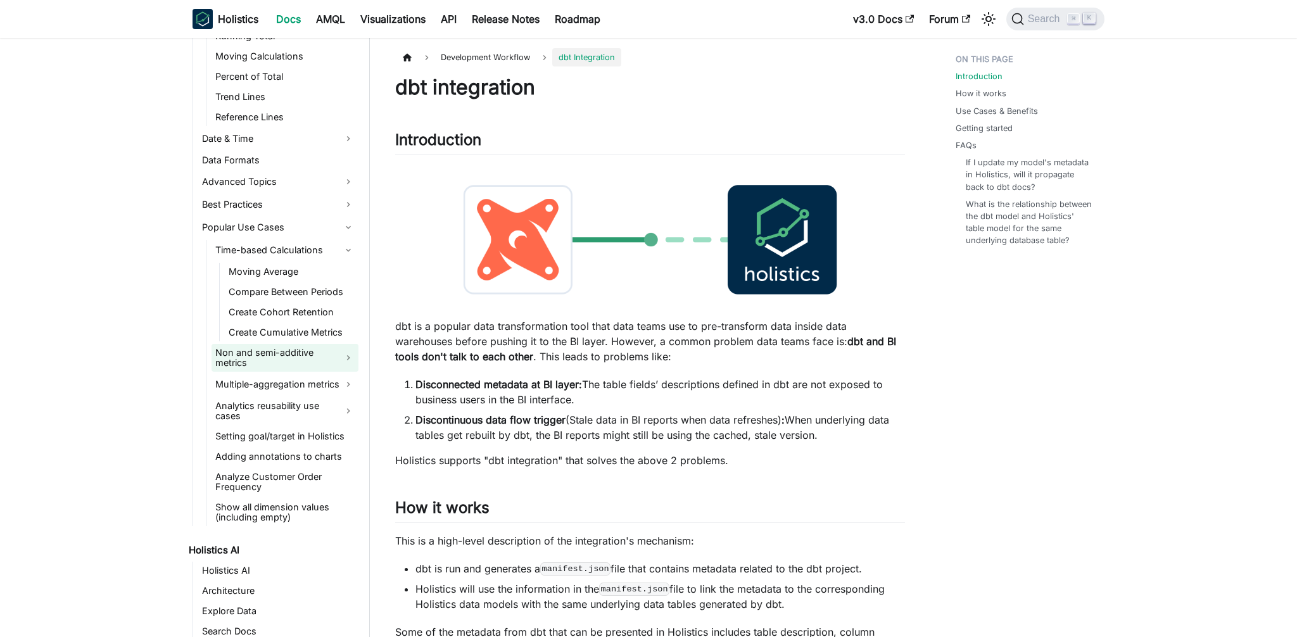
scroll to position [762, 0]
click at [332, 362] on link "Non and semi-additive metrics" at bounding box center [285, 359] width 147 height 28
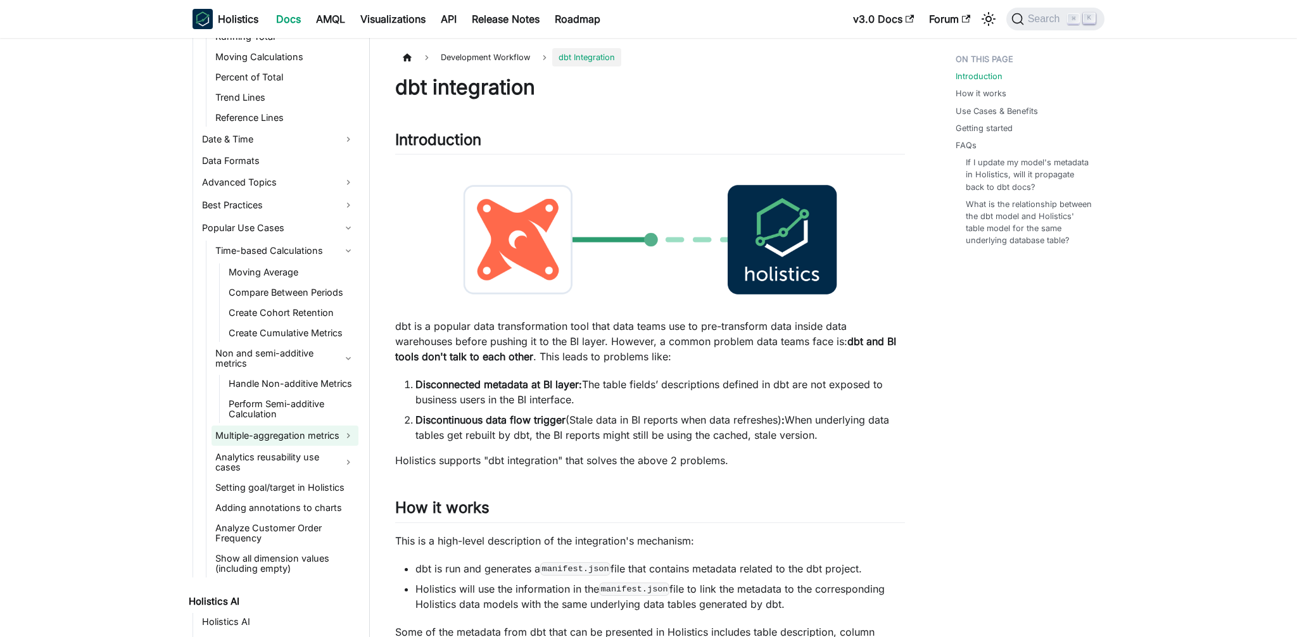
click at [323, 426] on link "Multiple-aggregation metrics" at bounding box center [285, 436] width 147 height 20
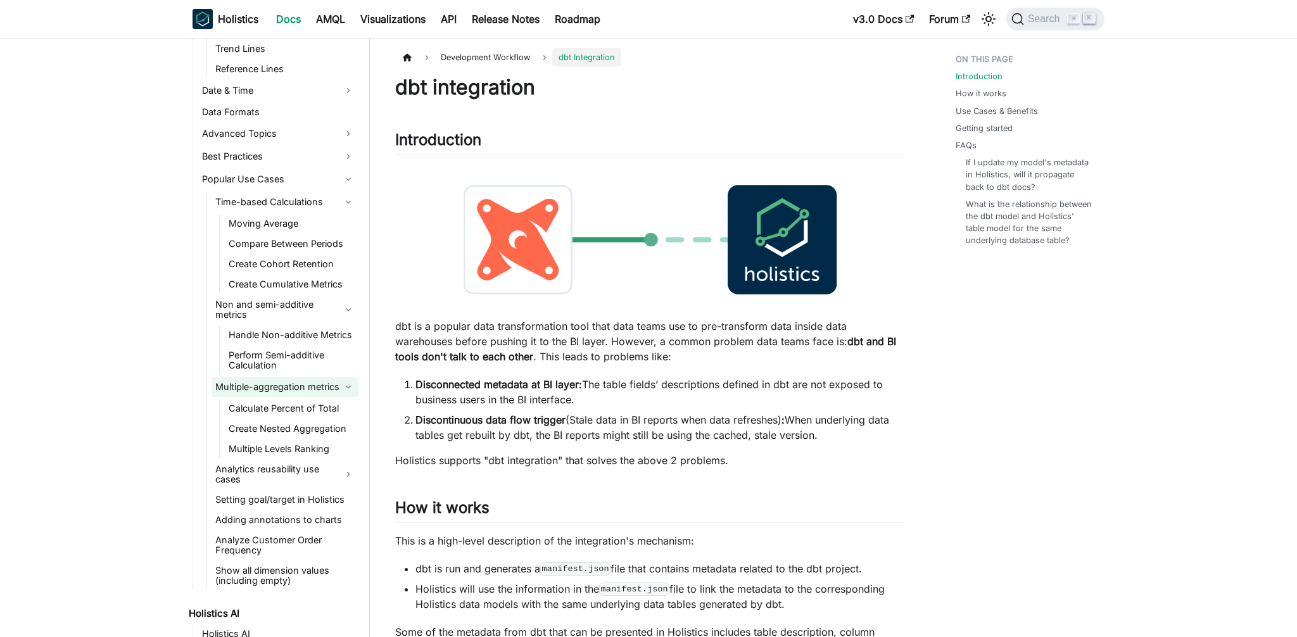
scroll to position [819, 0]
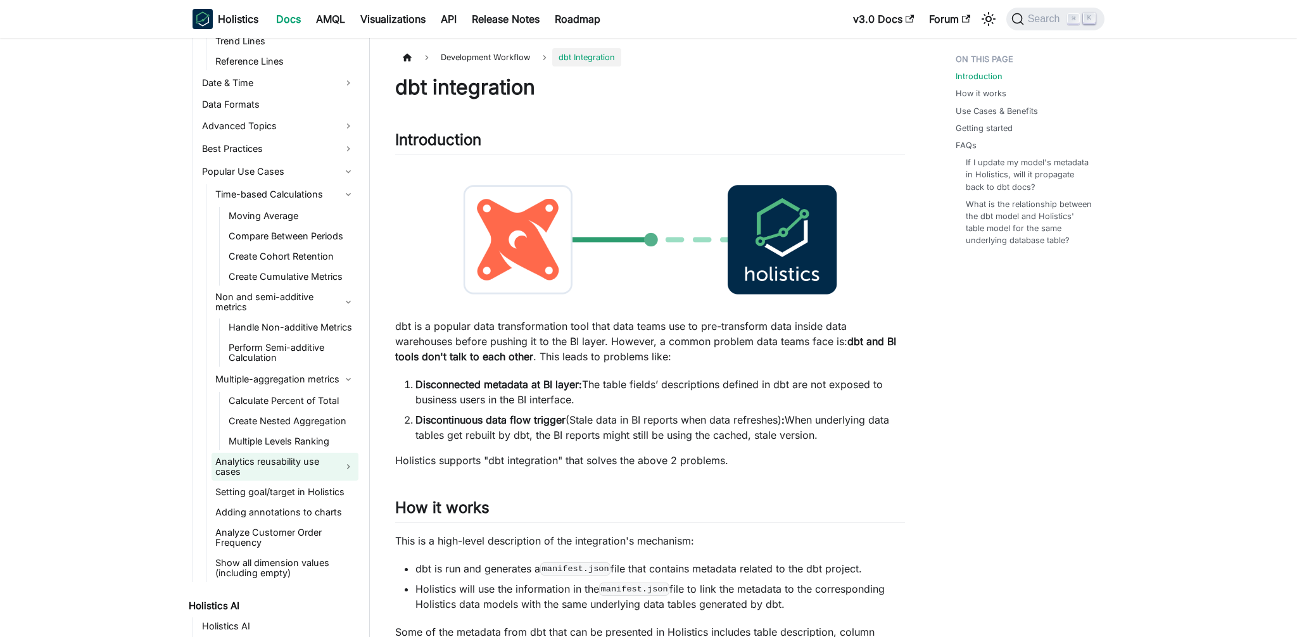
click at [337, 454] on link "Analytics reusability use cases" at bounding box center [285, 467] width 147 height 28
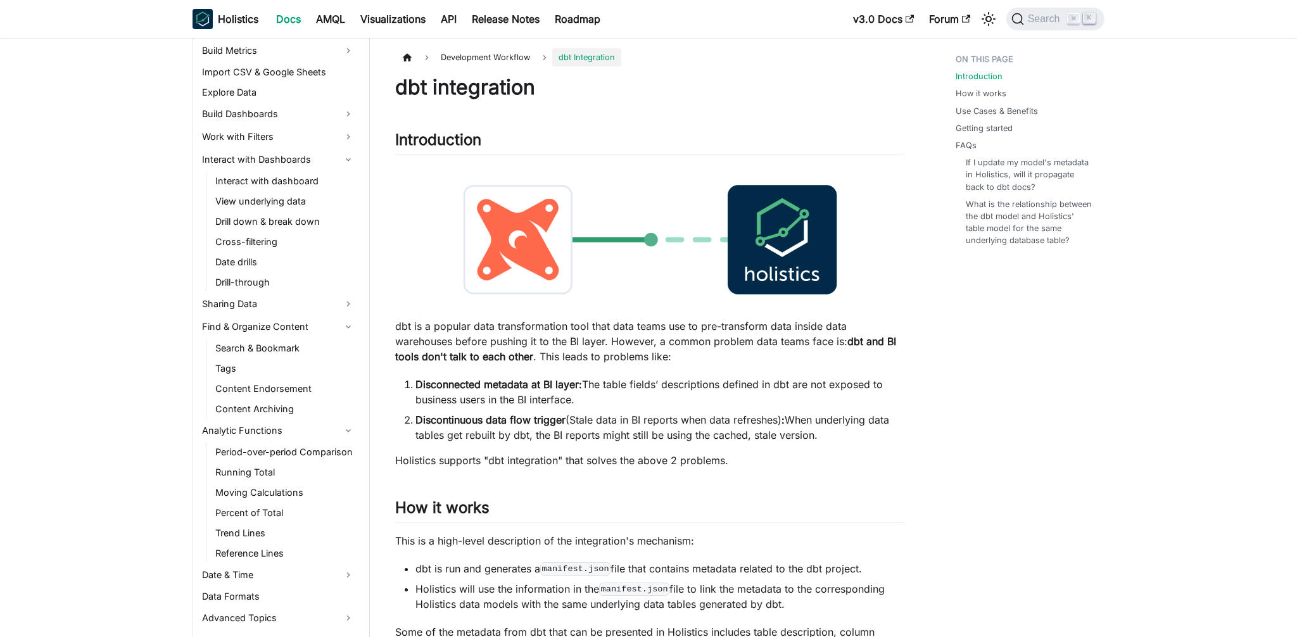
scroll to position [89, 0]
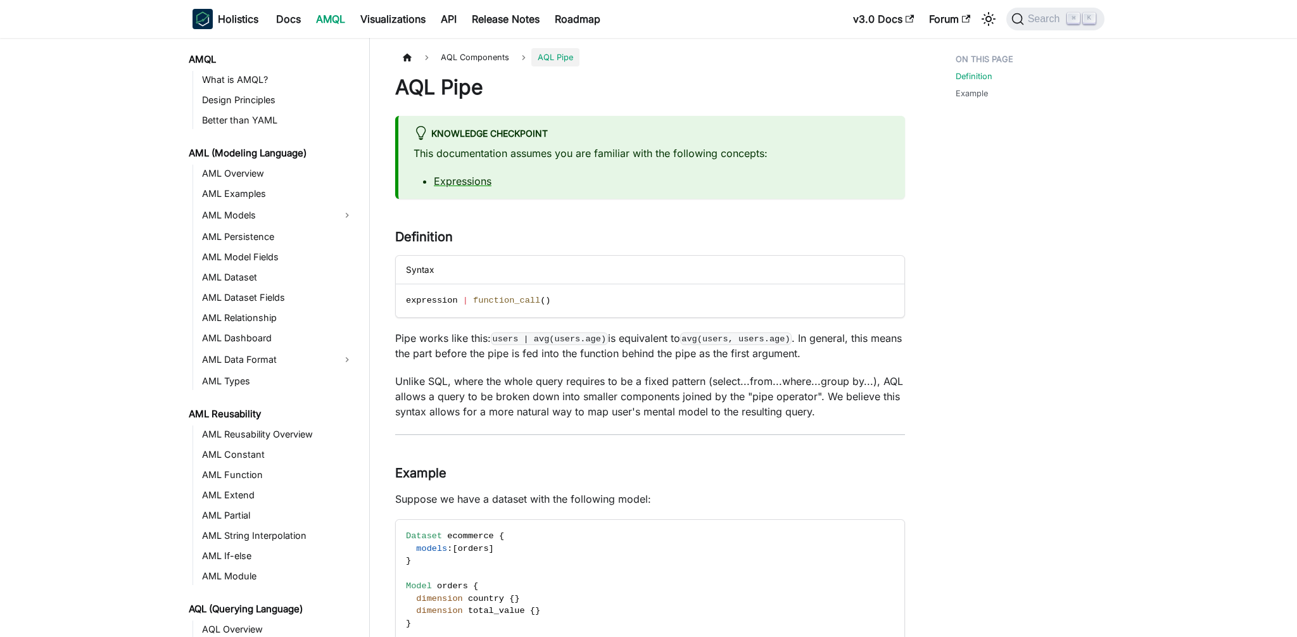
scroll to position [306, 0]
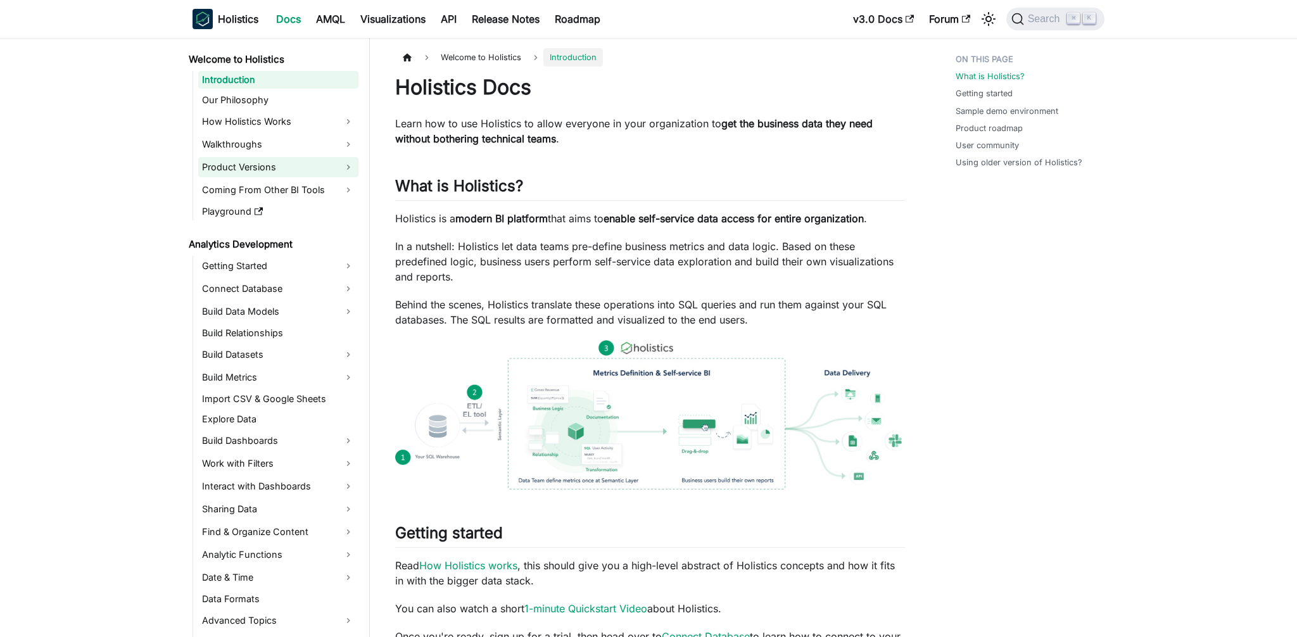
click at [307, 168] on link "Product Versions" at bounding box center [278, 167] width 160 height 20
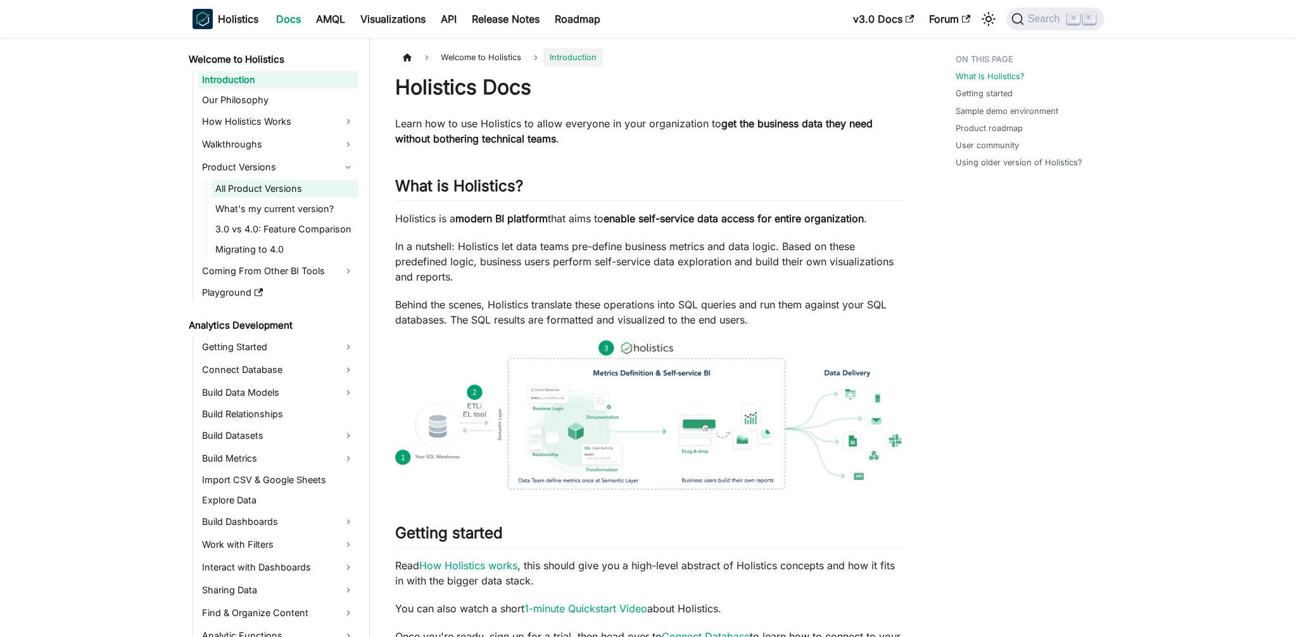
click at [289, 196] on link "All Product Versions" at bounding box center [285, 189] width 147 height 18
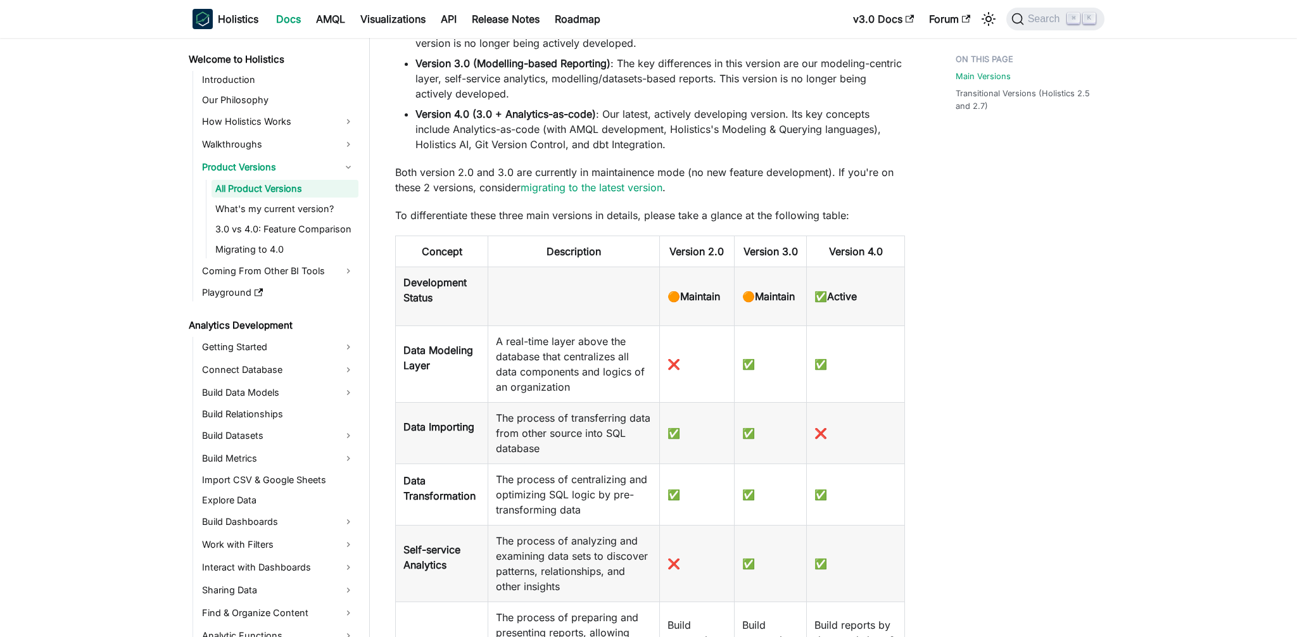
scroll to position [234, 0]
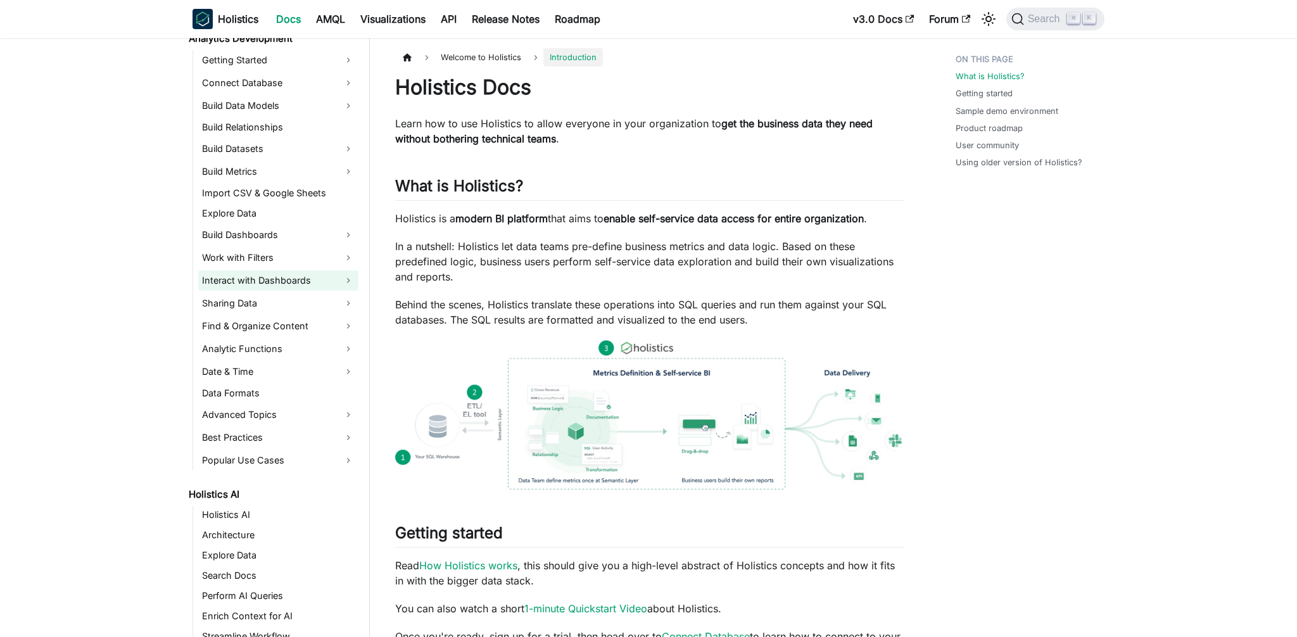
click at [343, 274] on link "Interact with Dashboards" at bounding box center [278, 280] width 160 height 20
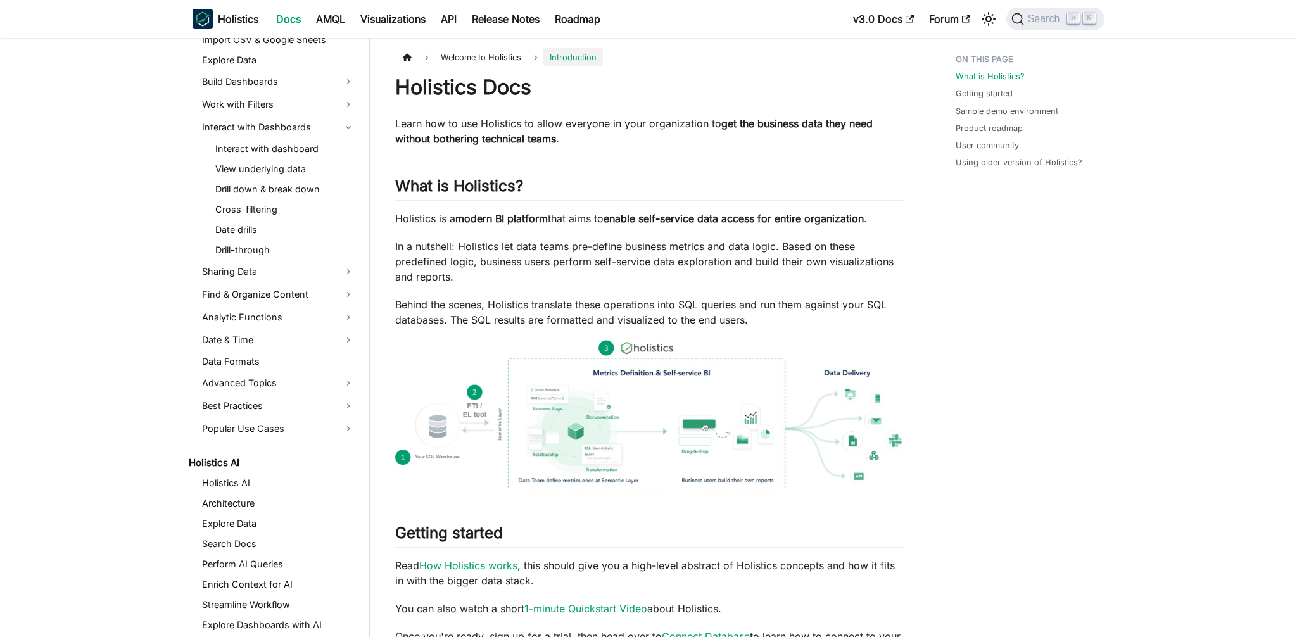
scroll to position [368, 0]
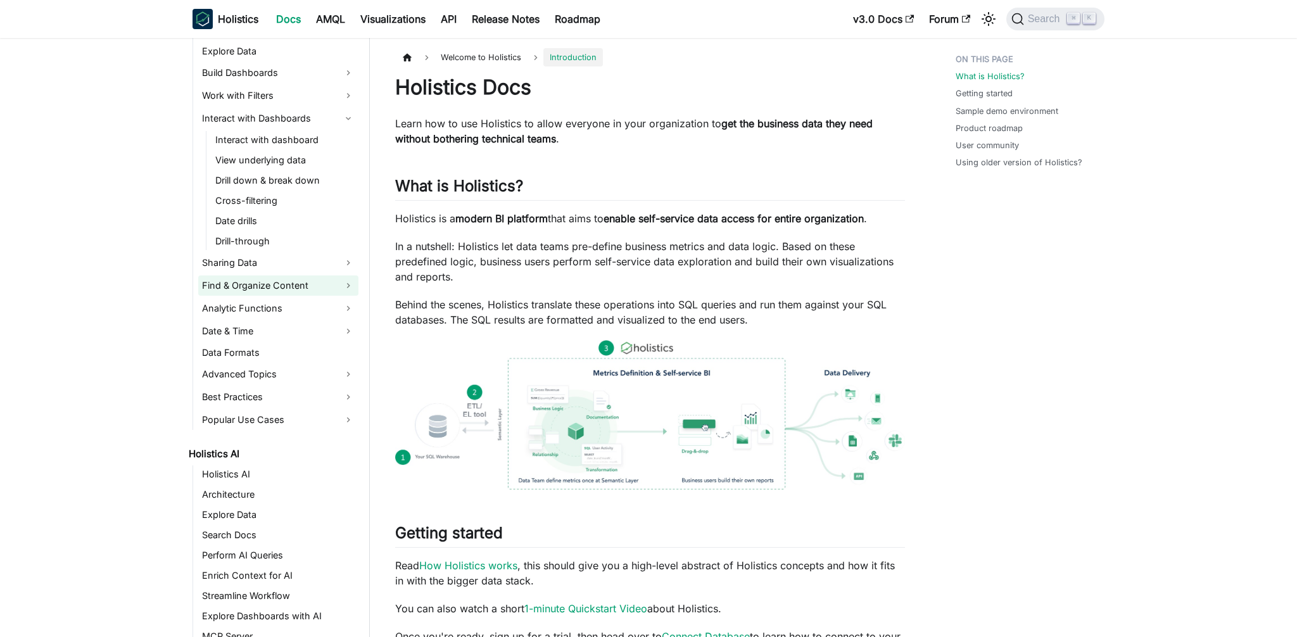
click at [346, 288] on link "Find & Organize Content" at bounding box center [278, 285] width 160 height 20
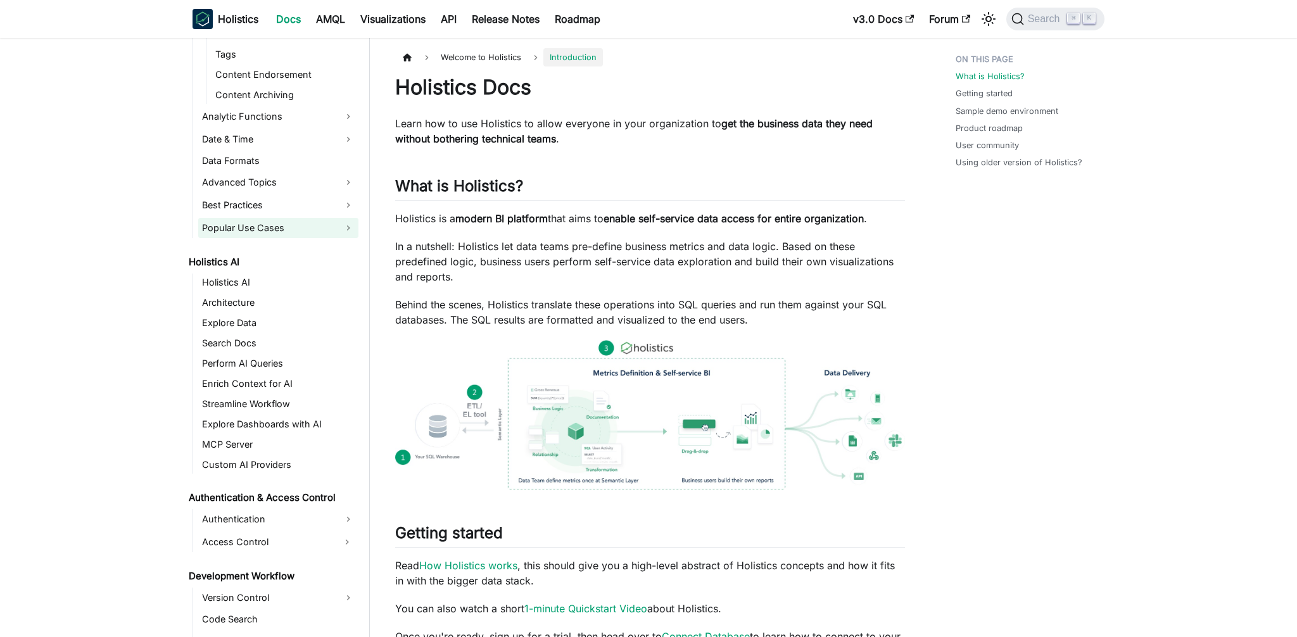
scroll to position [643, 0]
click at [251, 319] on link "Explore Data" at bounding box center [278, 321] width 160 height 18
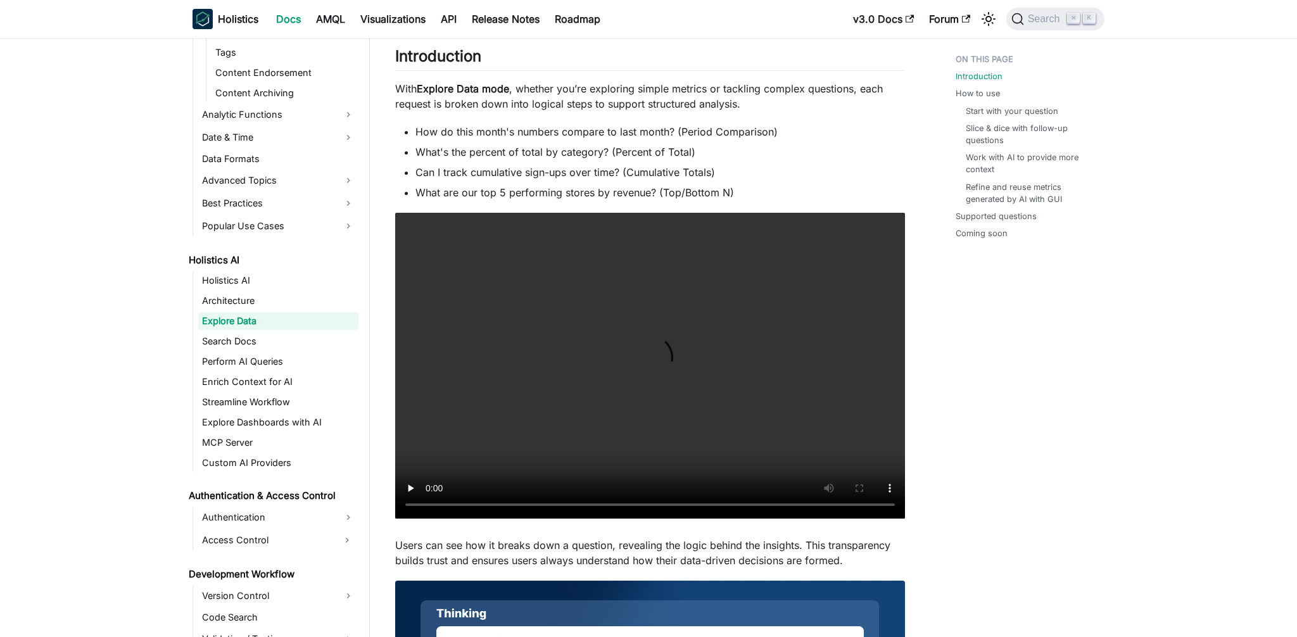
scroll to position [83, 0]
